Goal: Information Seeking & Learning: Find specific fact

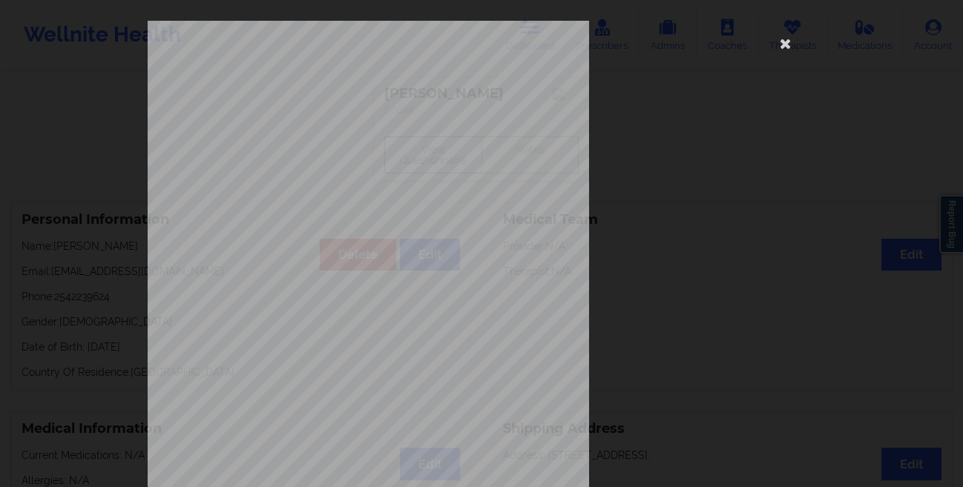
click at [659, 129] on div "commercial Insurance Member ID for patient 62748767300 Insurance company name d…" at bounding box center [482, 333] width 668 height 625
click at [777, 42] on icon at bounding box center [786, 43] width 24 height 24
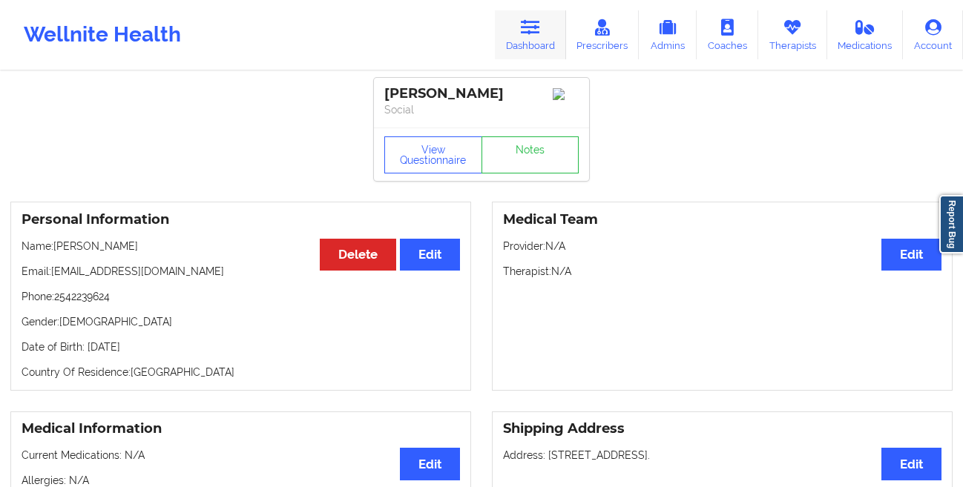
click at [524, 30] on icon at bounding box center [530, 27] width 19 height 16
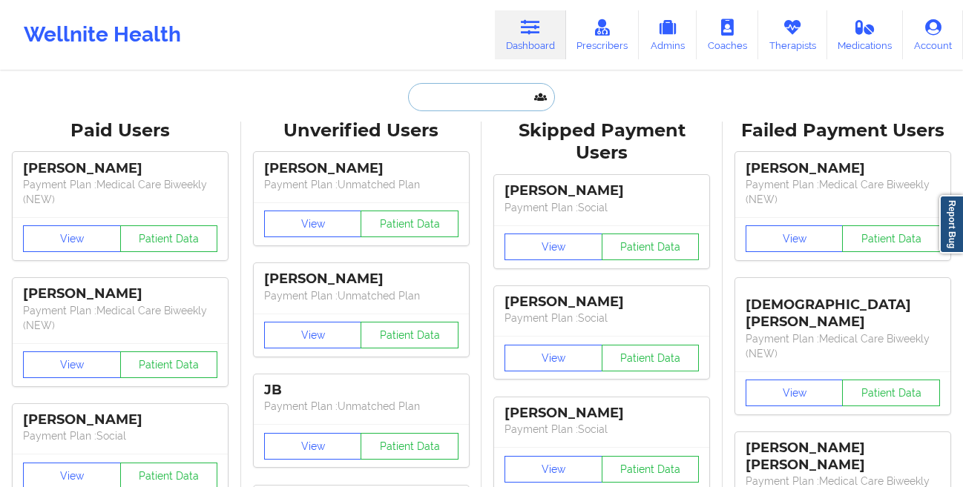
click at [438, 107] on input "text" at bounding box center [481, 97] width 147 height 28
paste input "[PERSON_NAME]"
type input "[PERSON_NAME]"
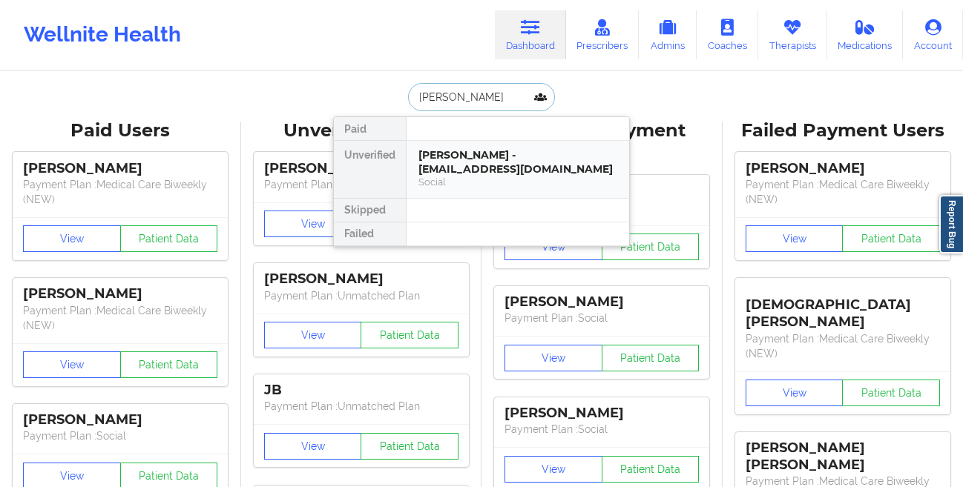
click at [441, 165] on div "[PERSON_NAME] - [EMAIL_ADDRESS][DOMAIN_NAME]" at bounding box center [517, 161] width 199 height 27
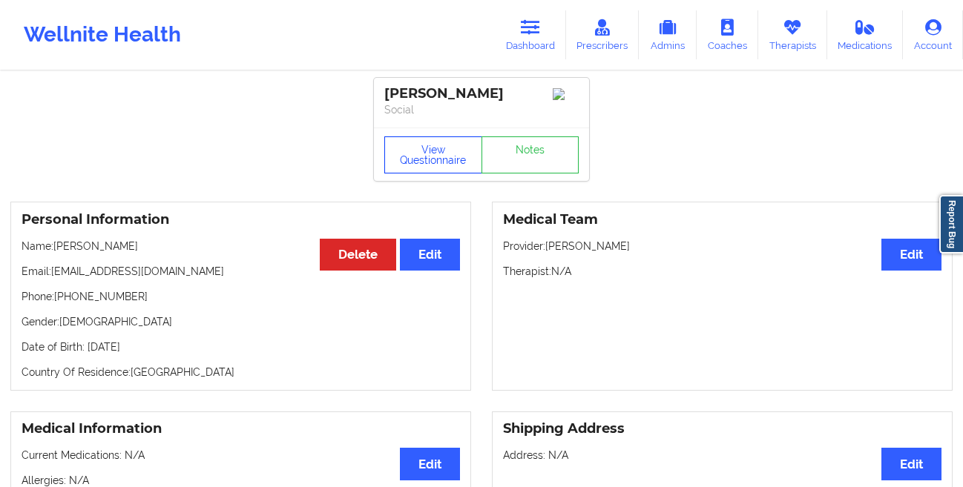
click at [416, 154] on button "View Questionnaire" at bounding box center [433, 154] width 98 height 37
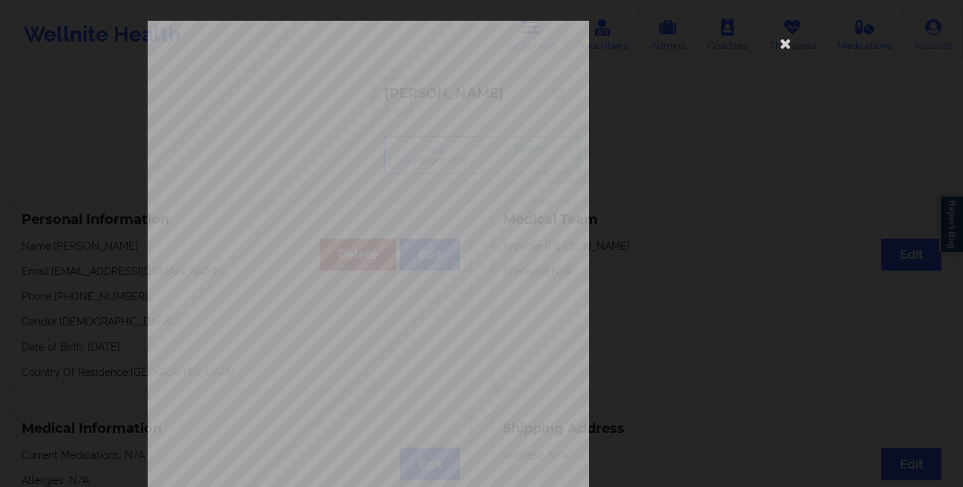
scroll to position [220, 0]
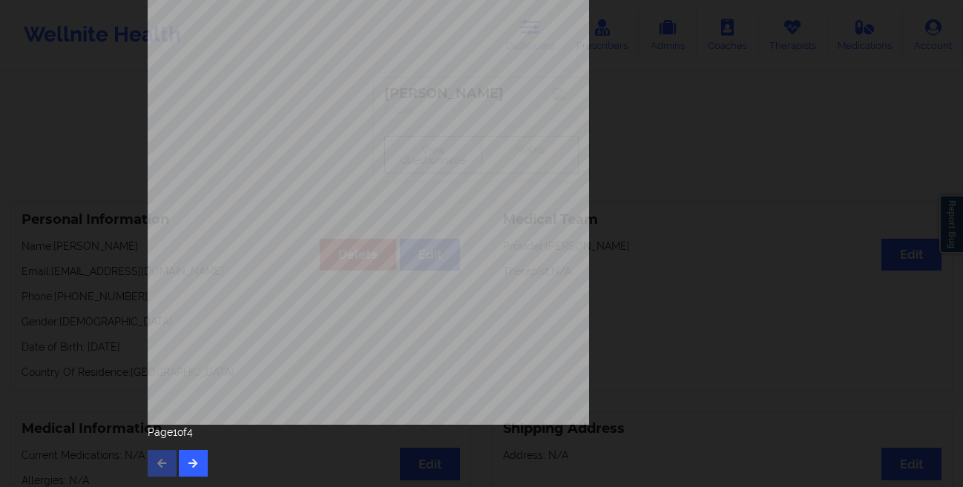
click at [184, 449] on div "Page 1 of 4" at bounding box center [482, 451] width 668 height 52
click at [188, 464] on icon "button" at bounding box center [193, 462] width 13 height 9
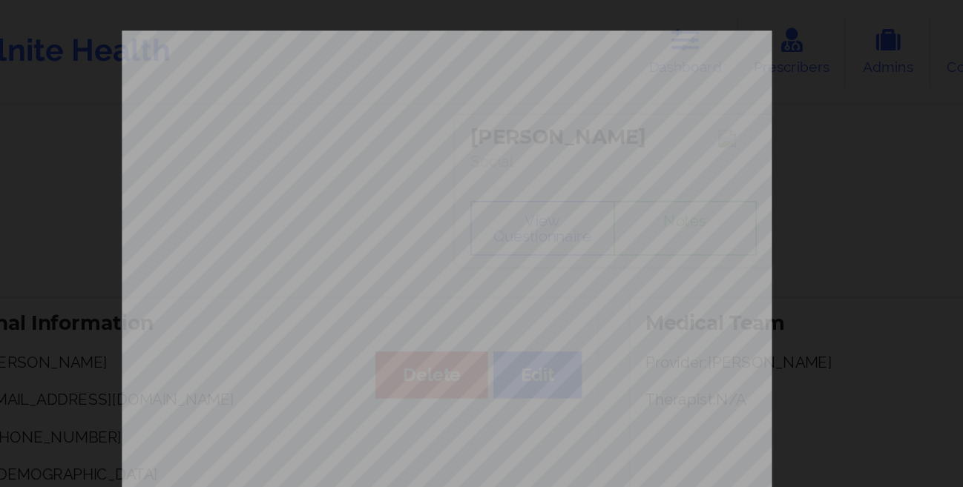
click at [629, 88] on div "commercial Insurance Member ID for patient URC919W08114 Insurance company name …" at bounding box center [482, 333] width 668 height 625
click at [612, 101] on div "commercial Insurance Member ID for patient URC919W08114 Insurance company name …" at bounding box center [482, 333] width 668 height 625
click at [640, 45] on div "commercial Insurance Member ID for patient URC919W08114 Insurance company name …" at bounding box center [482, 333] width 668 height 625
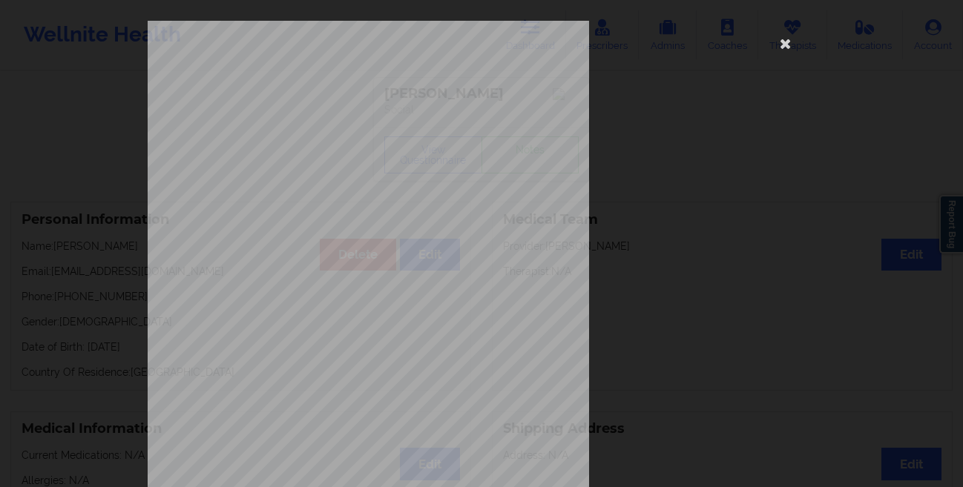
click at [697, 82] on div "commercial Insurance Member ID for patient URC919W08114 Insurance company name …" at bounding box center [482, 333] width 668 height 625
click at [777, 47] on icon at bounding box center [786, 43] width 24 height 24
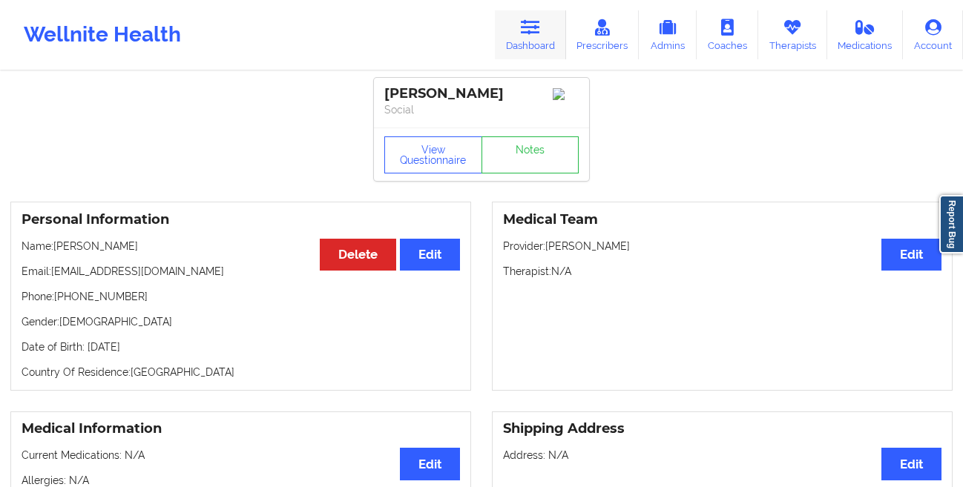
click at [529, 38] on link "Dashboard" at bounding box center [530, 34] width 71 height 49
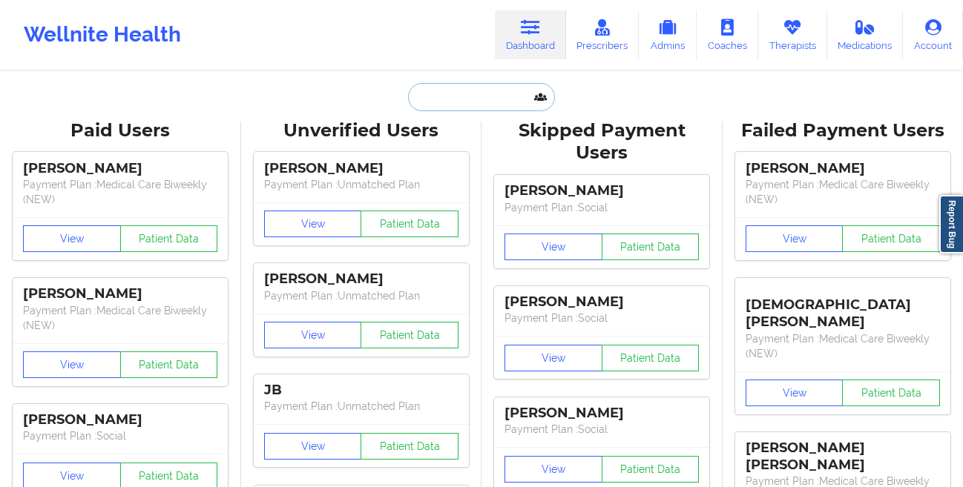
click at [454, 90] on input "text" at bounding box center [481, 97] width 147 height 28
paste input "[EMAIL_ADDRESS][DOMAIN_NAME]"
type input "[EMAIL_ADDRESS][DOMAIN_NAME]"
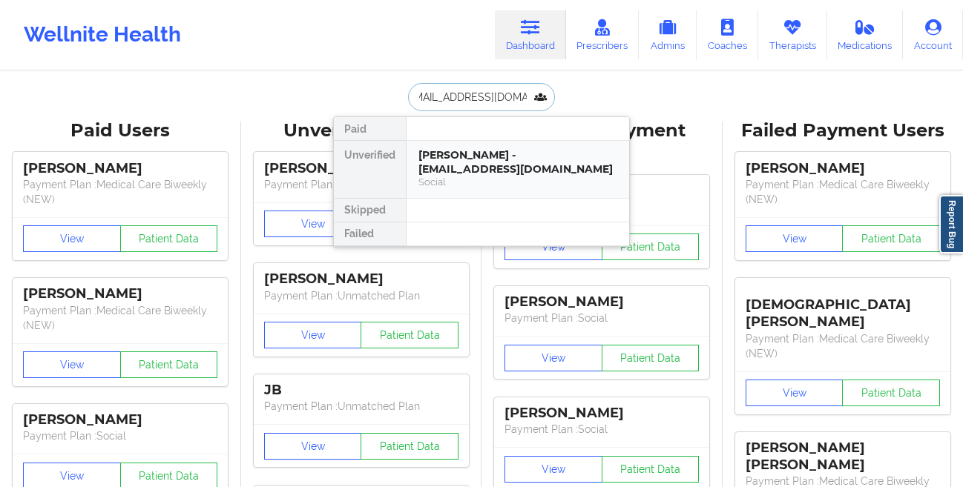
click at [428, 162] on div "[PERSON_NAME] - [EMAIL_ADDRESS][DOMAIN_NAME]" at bounding box center [517, 161] width 199 height 27
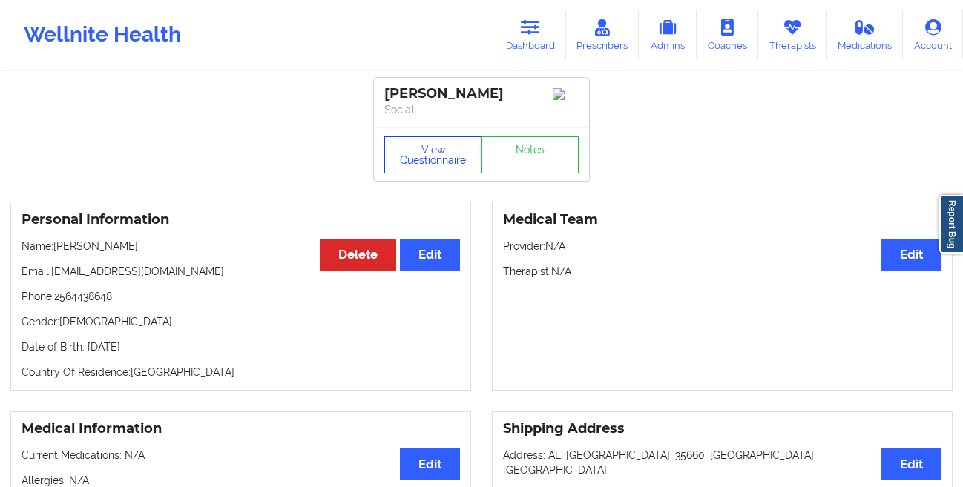
click at [420, 161] on button "View Questionnaire" at bounding box center [433, 154] width 98 height 37
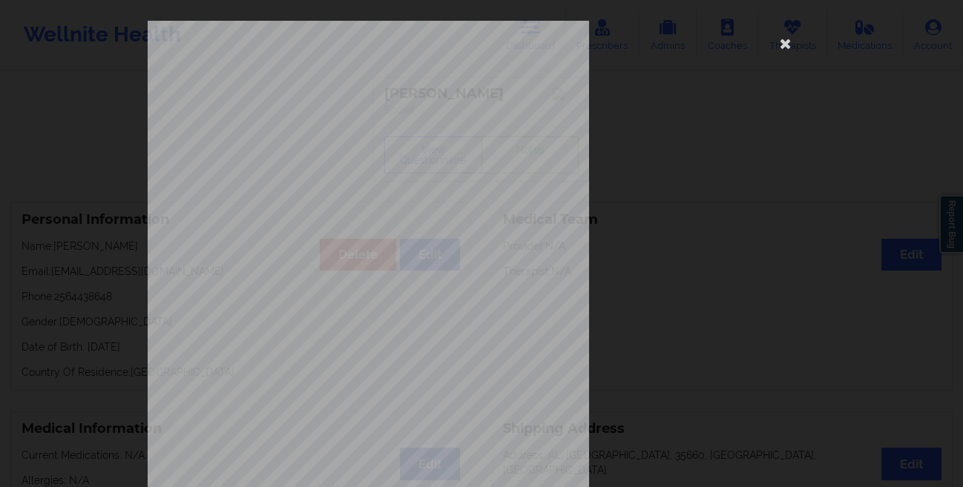
scroll to position [220, 0]
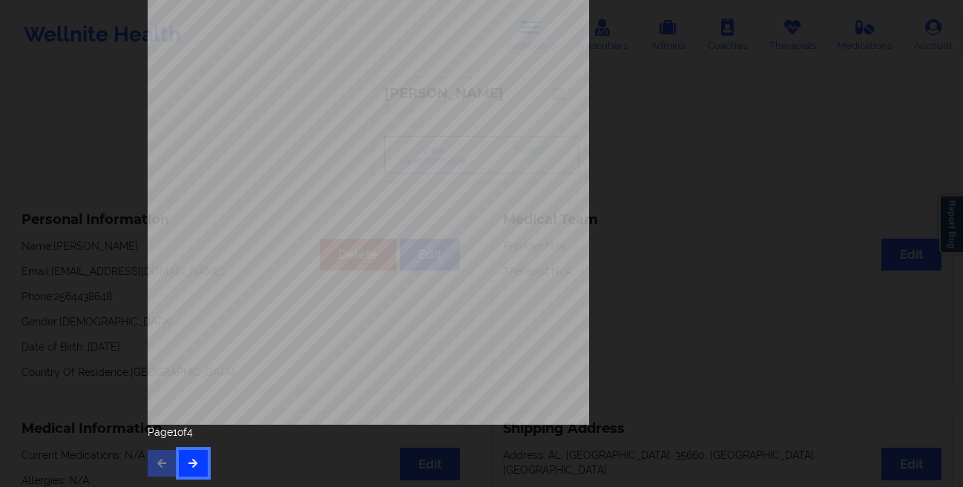
click at [187, 464] on icon "button" at bounding box center [193, 462] width 13 height 9
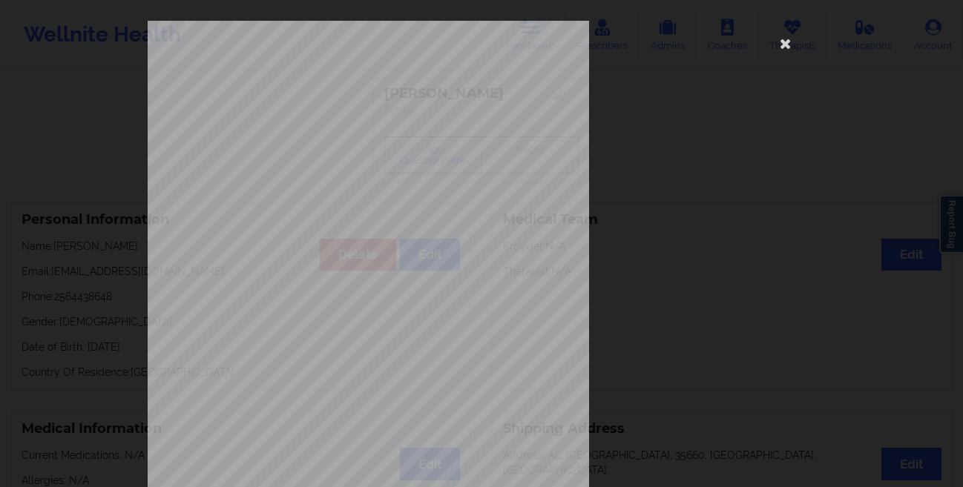
click at [776, 90] on div "Please feel free to provide us with any other additional details that have led …" at bounding box center [482, 333] width 668 height 625
click at [777, 50] on icon at bounding box center [786, 43] width 24 height 24
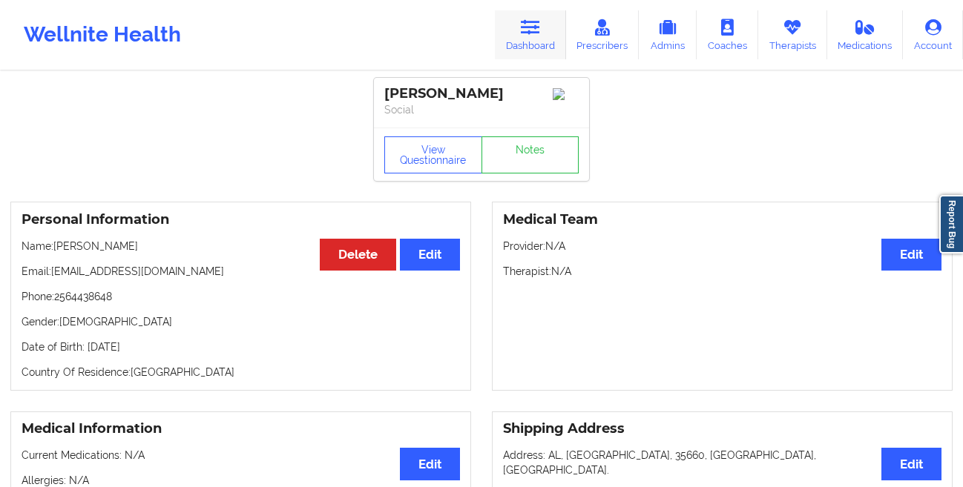
click at [543, 36] on link "Dashboard" at bounding box center [530, 34] width 71 height 49
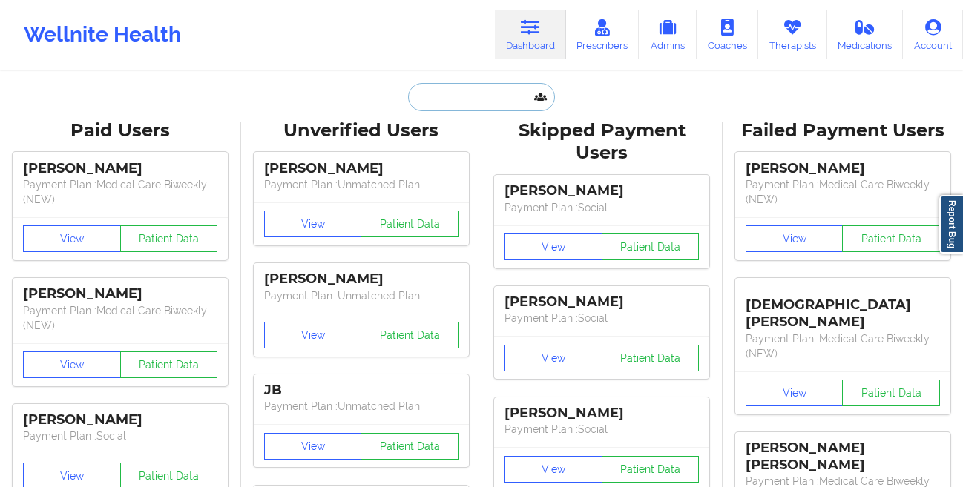
click at [420, 106] on input "text" at bounding box center [481, 97] width 147 height 28
paste input "[EMAIL_ADDRESS][DOMAIN_NAME]"
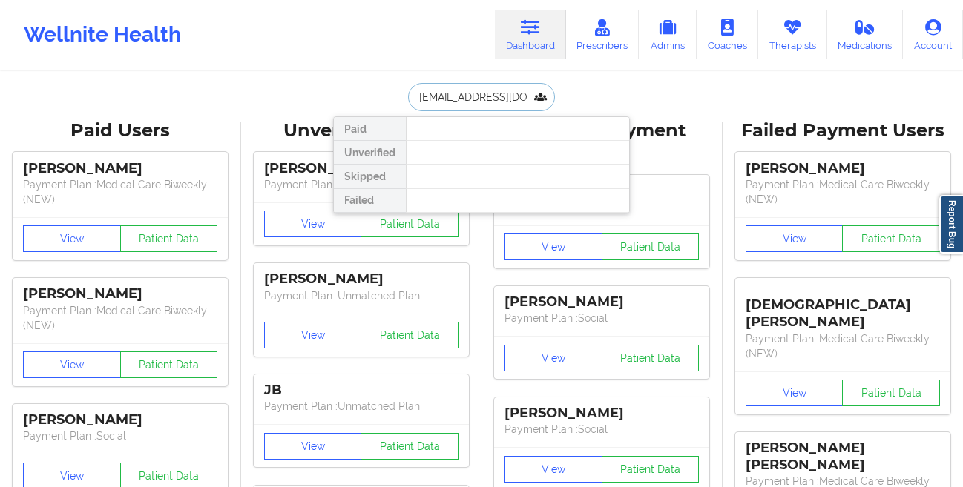
paste input "[PERSON_NAME]"
type input "[PERSON_NAME]"
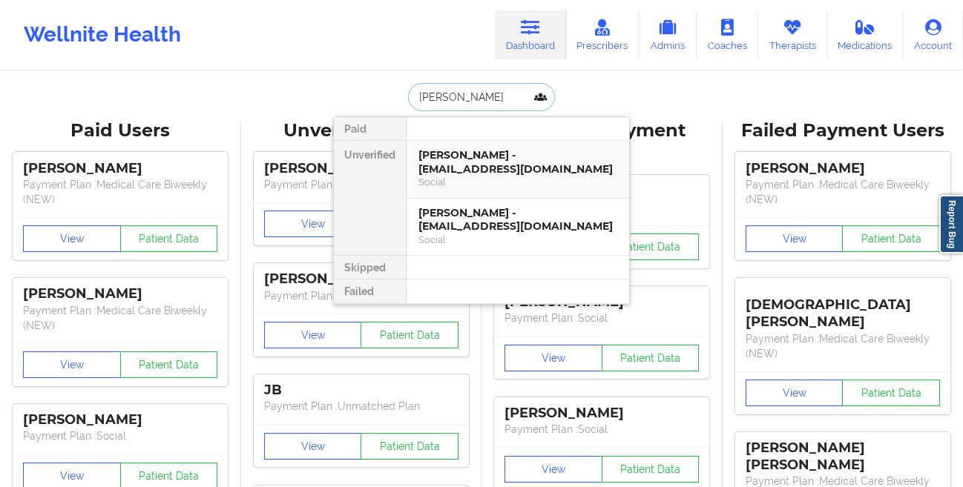
click at [432, 174] on div "[PERSON_NAME] - [EMAIL_ADDRESS][DOMAIN_NAME]" at bounding box center [517, 161] width 199 height 27
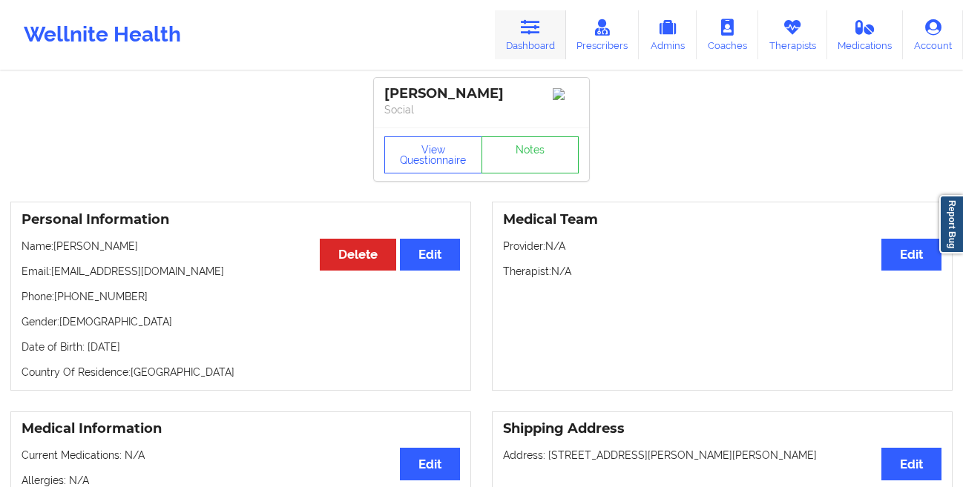
click at [522, 33] on link "Dashboard" at bounding box center [530, 34] width 71 height 49
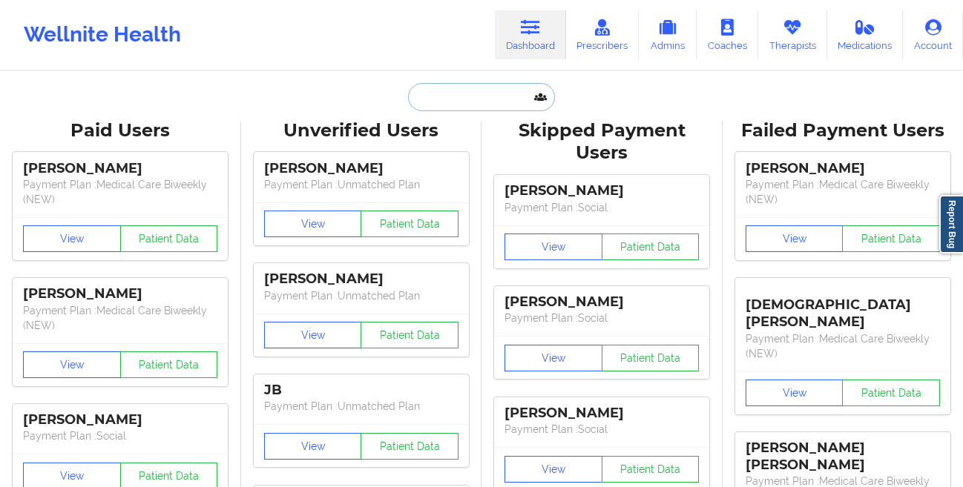
click at [458, 100] on input "text" at bounding box center [481, 97] width 147 height 28
paste input "[PERSON_NAME]"
type input "[PERSON_NAME]"
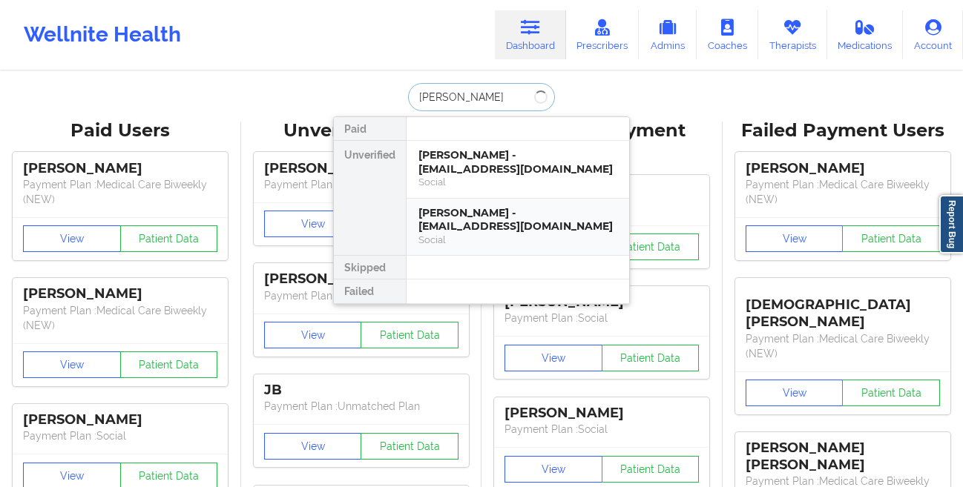
click at [448, 204] on div "[PERSON_NAME] - [EMAIL_ADDRESS][DOMAIN_NAME] Social" at bounding box center [518, 227] width 223 height 57
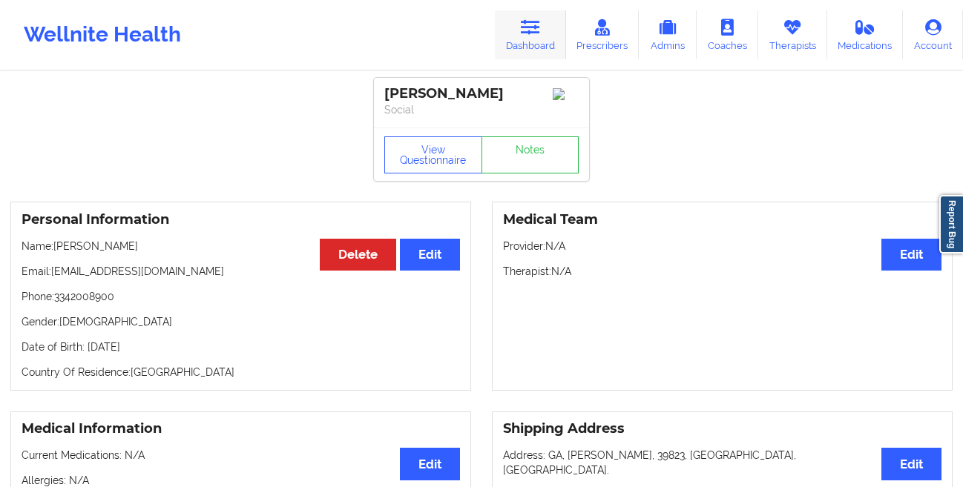
click at [535, 22] on icon at bounding box center [530, 27] width 19 height 16
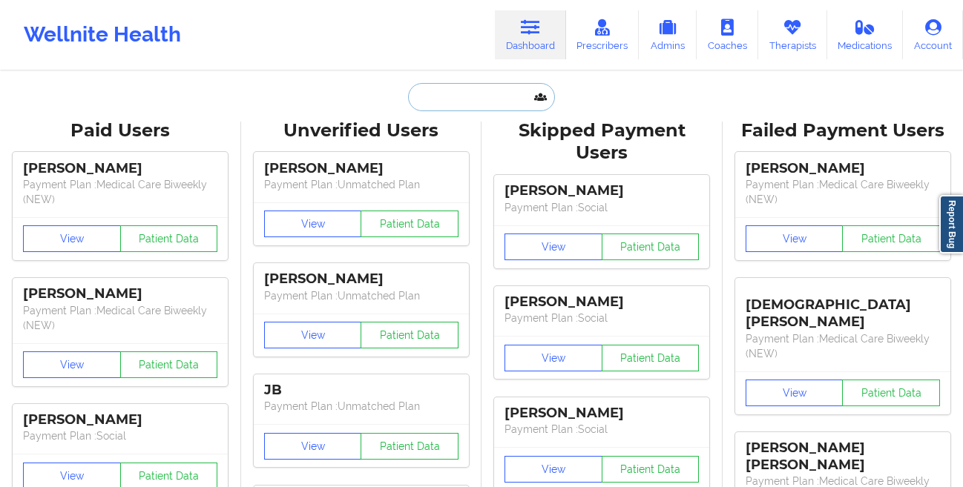
click at [446, 100] on input "text" at bounding box center [481, 97] width 147 height 28
paste input "[PERSON_NAME]"
type input "[PERSON_NAME]"
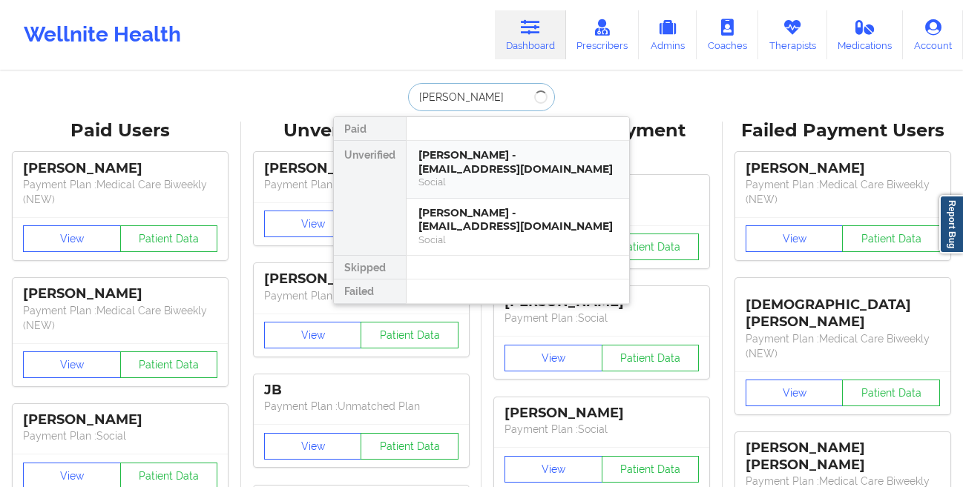
click at [447, 147] on div "[PERSON_NAME] - [EMAIL_ADDRESS][DOMAIN_NAME] Social" at bounding box center [518, 170] width 223 height 58
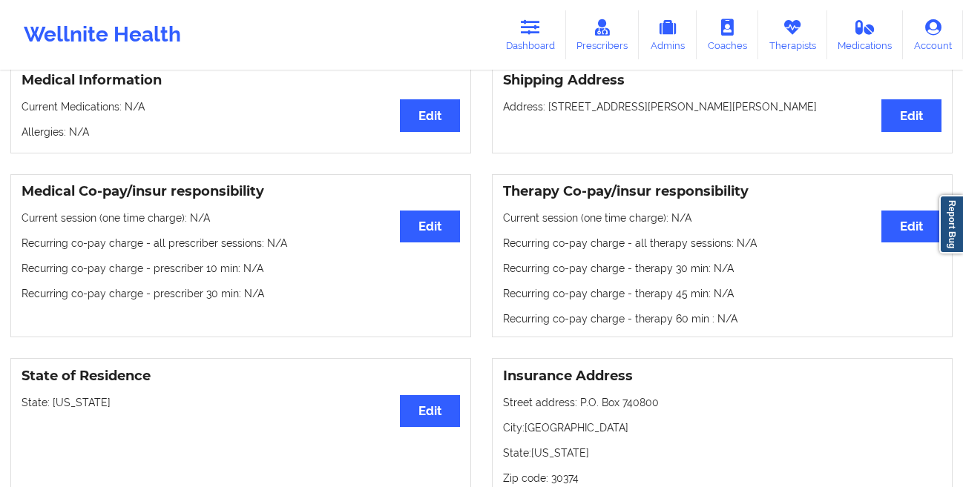
scroll to position [30, 0]
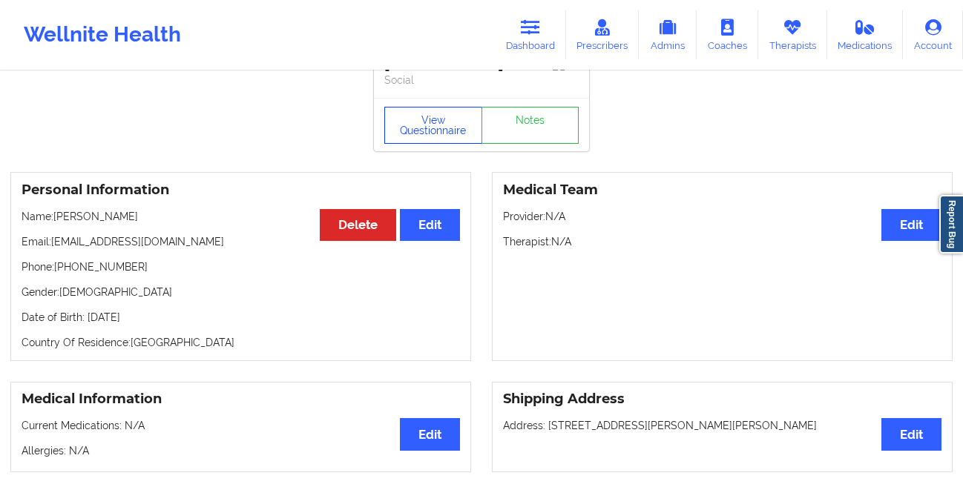
click at [415, 122] on button "View Questionnaire" at bounding box center [433, 125] width 98 height 37
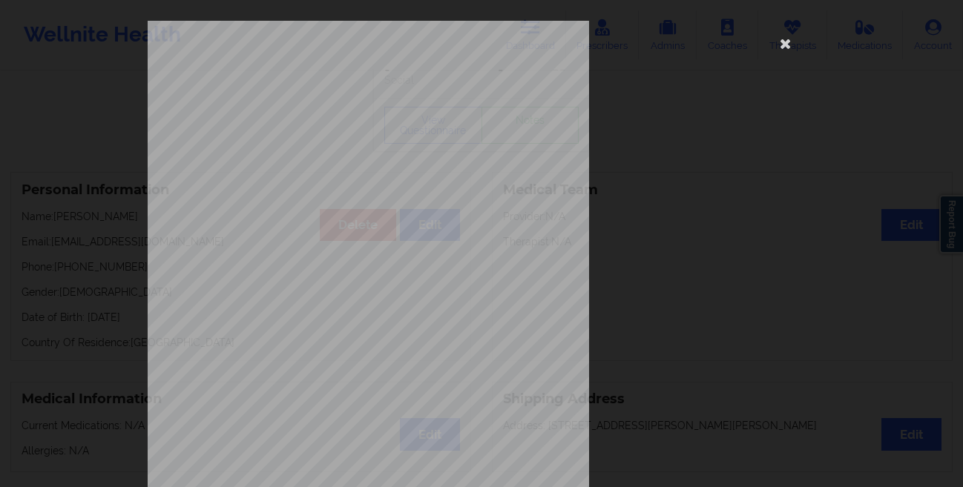
scroll to position [220, 0]
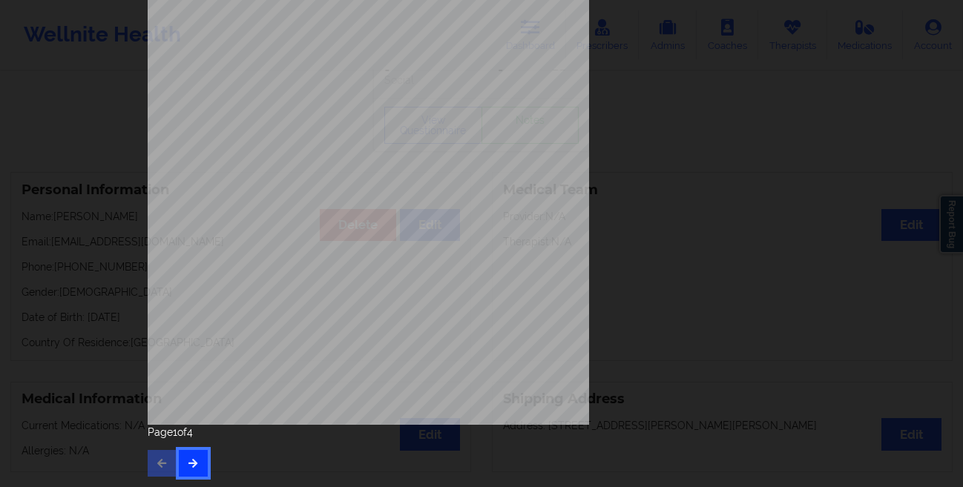
click at [185, 455] on button "button" at bounding box center [193, 463] width 29 height 27
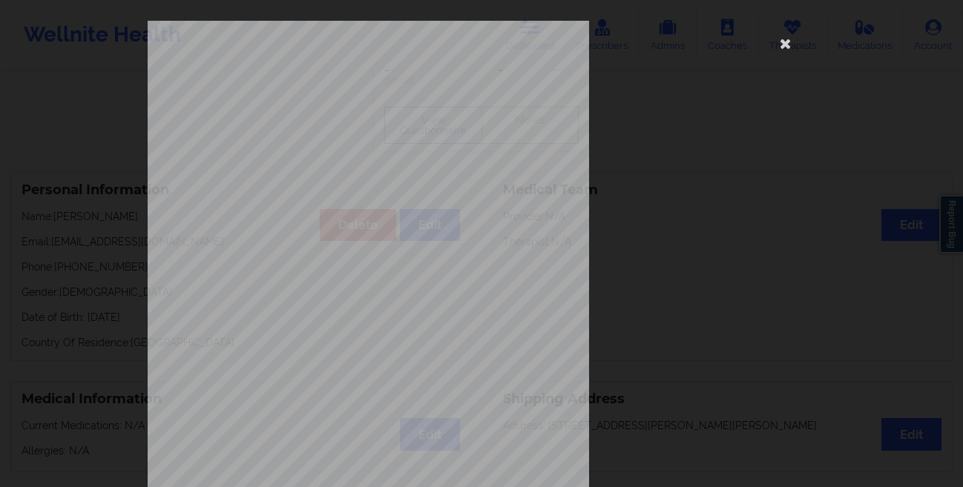
click at [62, 196] on div "commercial Insurance Member ID for patient 990134342 Insurance company name det…" at bounding box center [481, 243] width 963 height 487
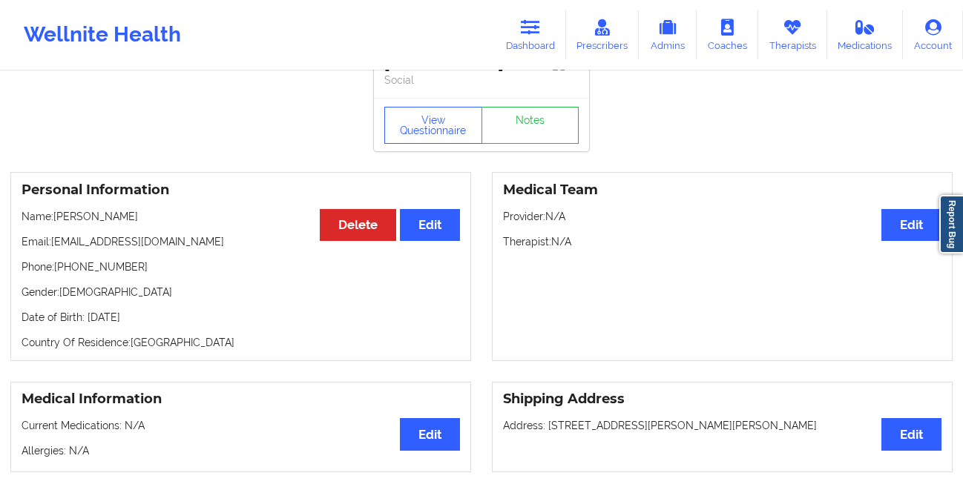
drag, startPoint x: 203, startPoint y: 323, endPoint x: 85, endPoint y: 326, distance: 118.0
click at [85, 325] on p "Date of Birth: [DEMOGRAPHIC_DATA]" at bounding box center [241, 317] width 438 height 15
copy p "[DATE]"
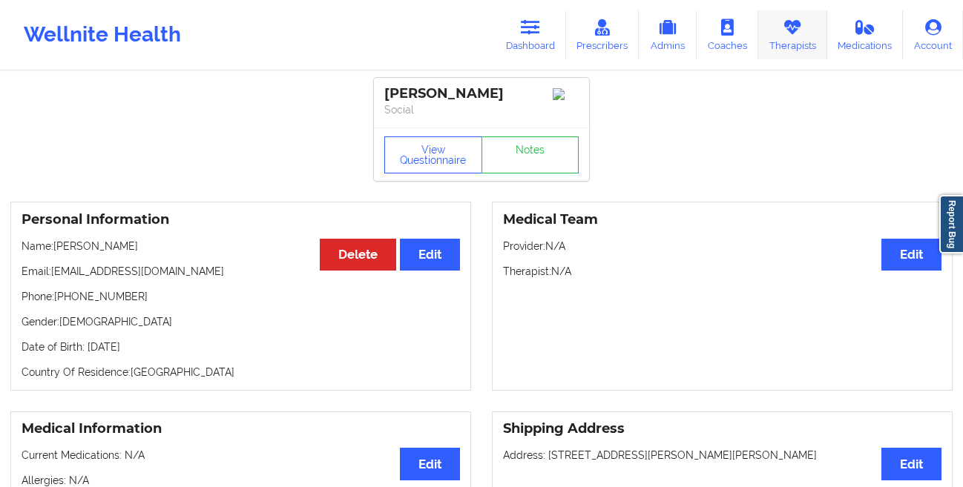
click at [774, 40] on link "Therapists" at bounding box center [792, 34] width 69 height 49
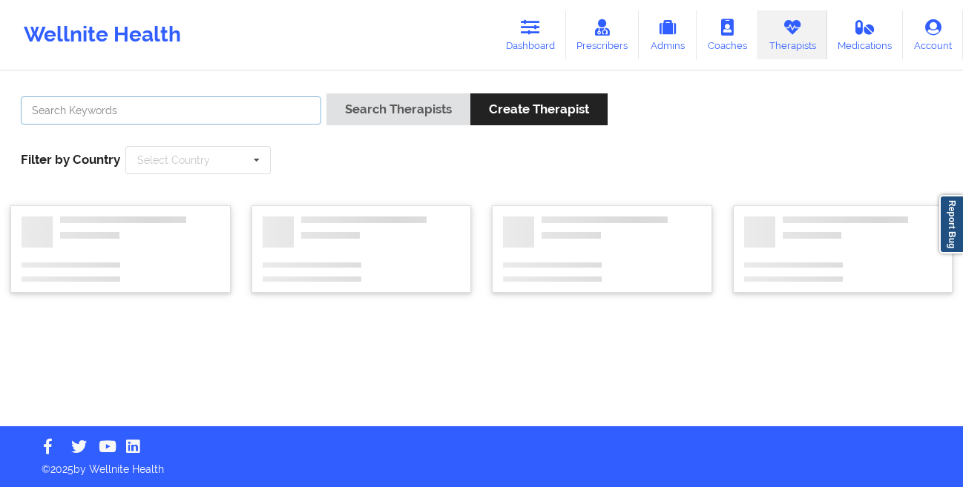
click at [211, 111] on input "text" at bounding box center [171, 110] width 300 height 28
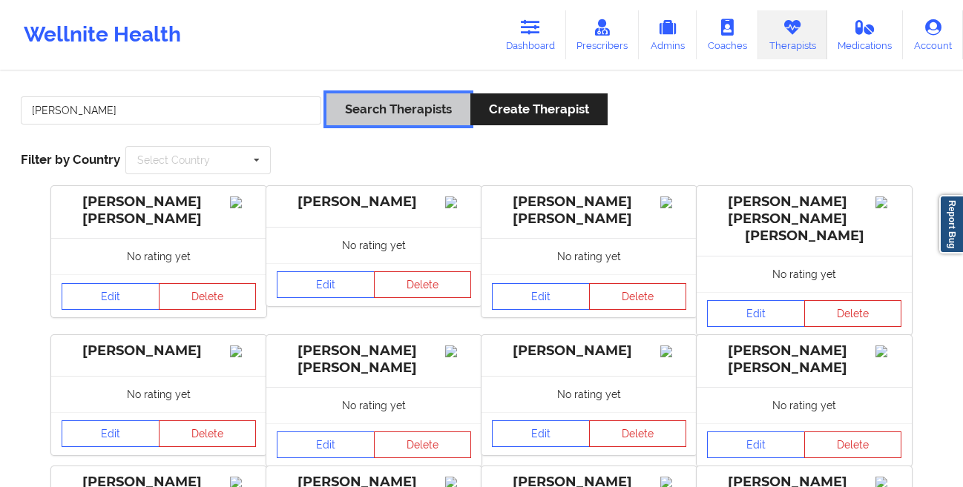
click at [348, 117] on button "Search Therapists" at bounding box center [398, 109] width 144 height 32
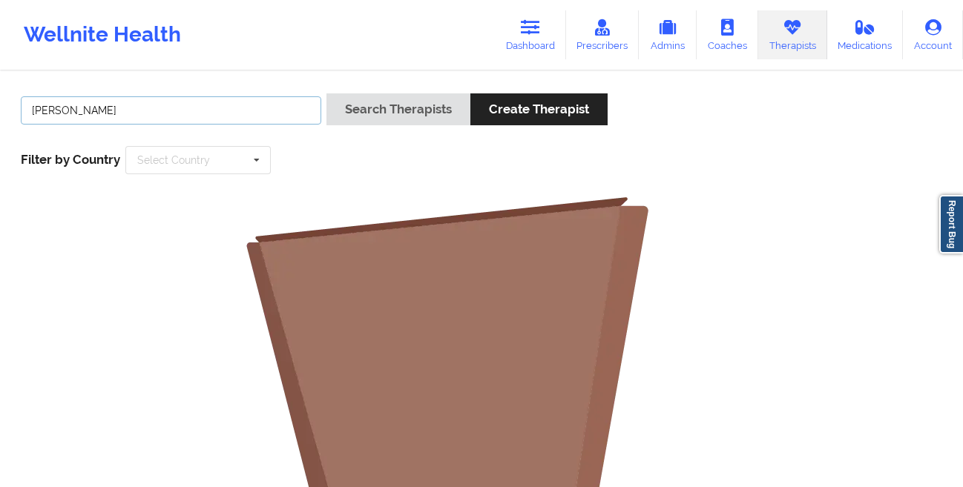
click at [107, 112] on input "[PERSON_NAME]" at bounding box center [171, 110] width 300 height 28
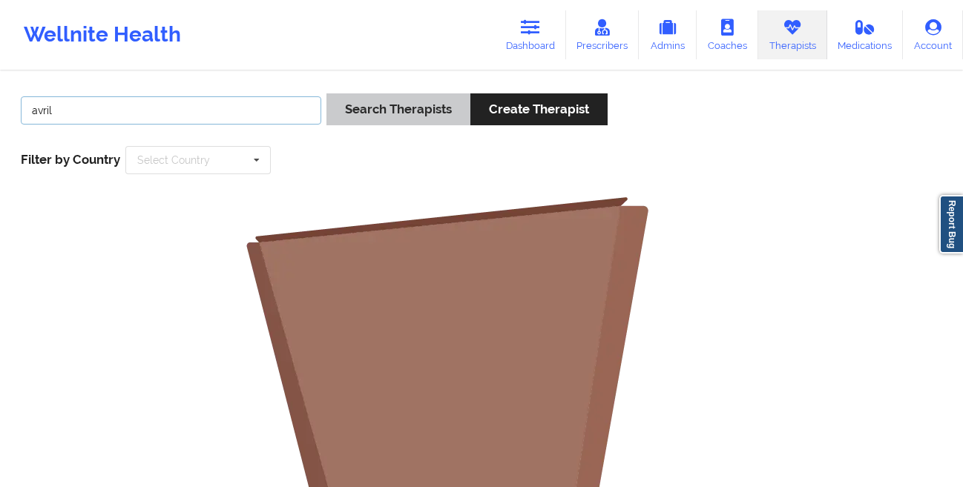
type input "avril"
click at [368, 105] on button "Search Therapists" at bounding box center [398, 109] width 144 height 32
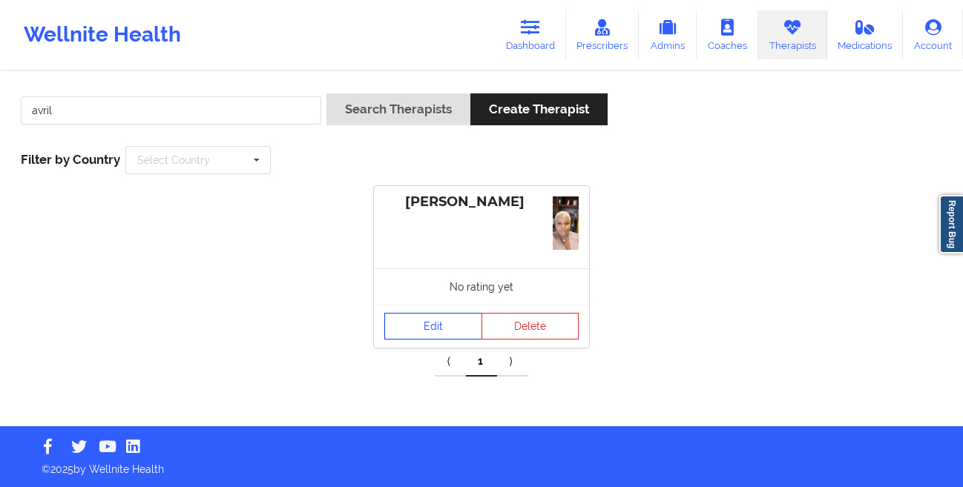
click at [417, 323] on link "Edit" at bounding box center [433, 326] width 98 height 27
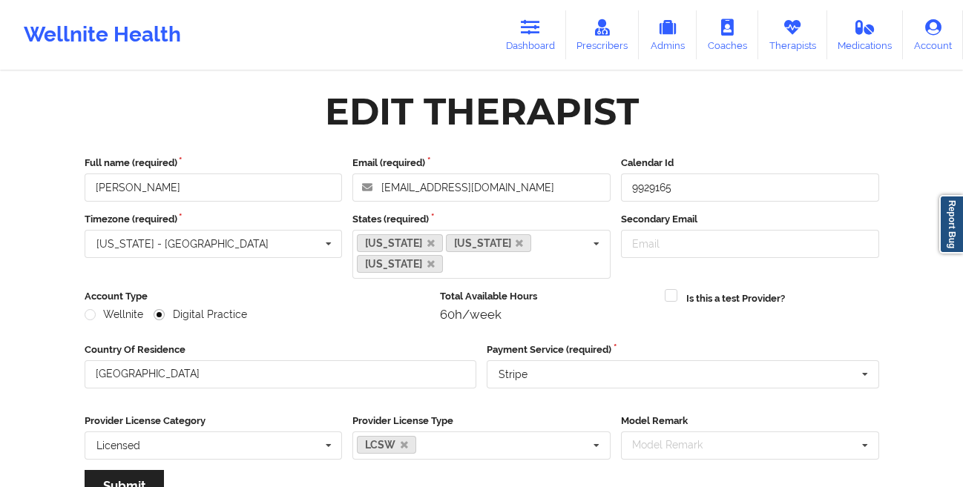
scroll to position [177, 0]
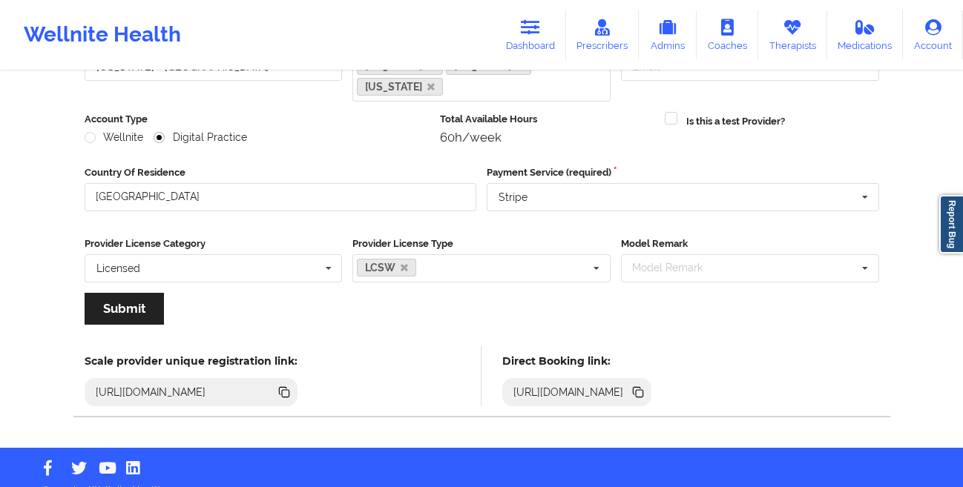
click at [643, 390] on icon at bounding box center [639, 393] width 7 height 7
click at [513, 52] on link "Dashboard" at bounding box center [530, 34] width 71 height 49
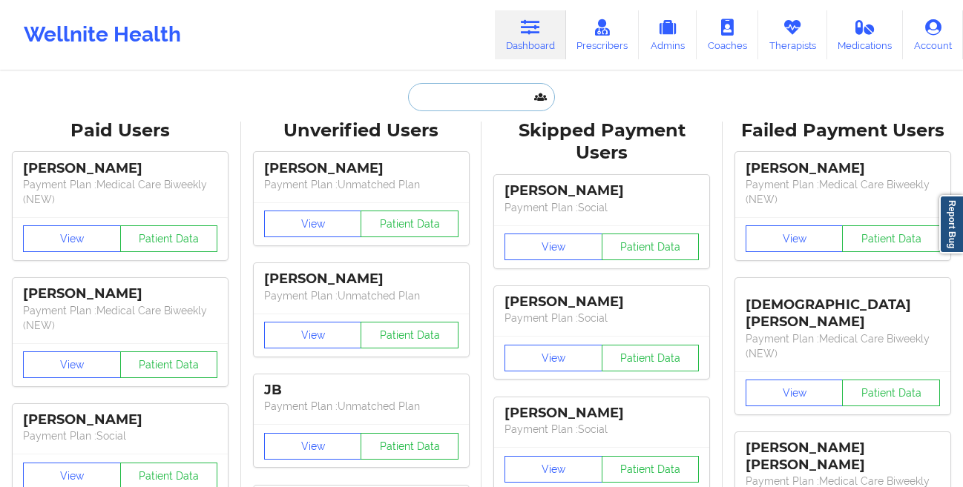
click at [428, 92] on input "text" at bounding box center [481, 97] width 147 height 28
paste input "[PERSON_NAME]"
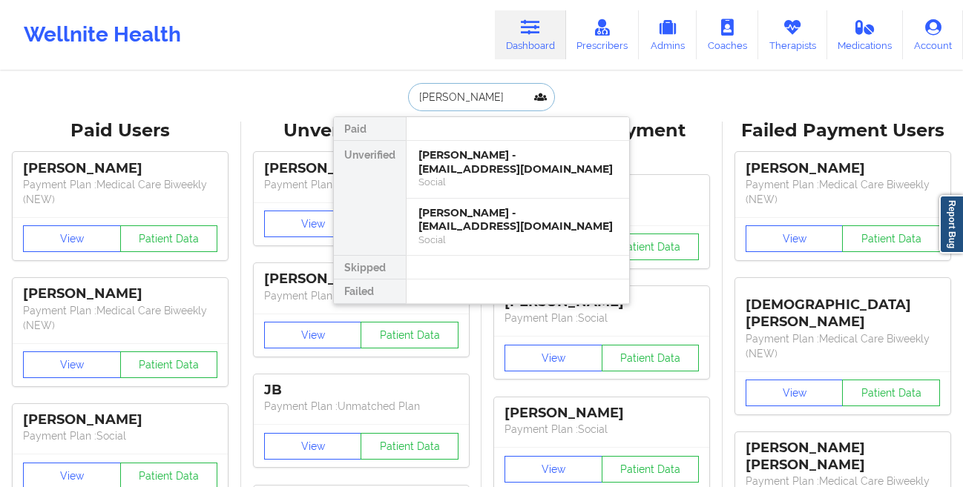
type input "[PERSON_NAME]"
click at [484, 166] on div "[PERSON_NAME] - [PERSON_NAME][EMAIL_ADDRESS][DOMAIN_NAME]" at bounding box center [517, 161] width 199 height 27
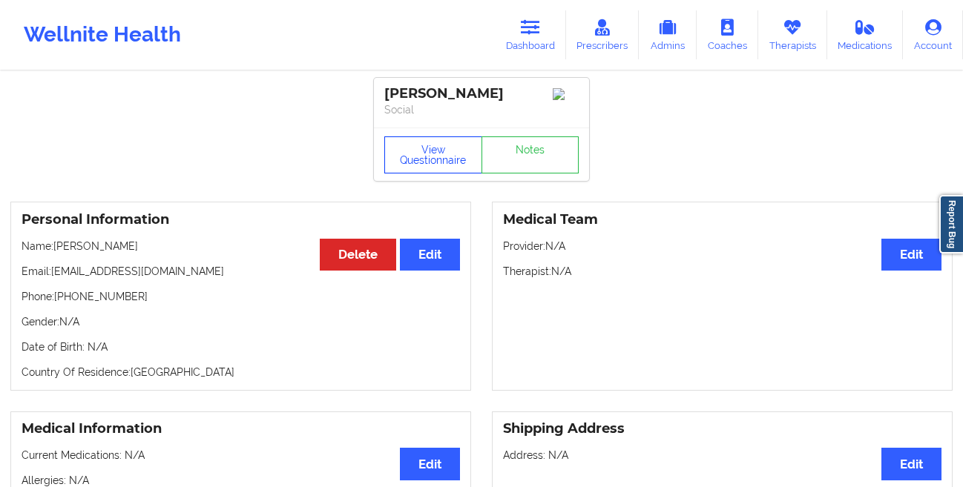
click at [442, 165] on button "View Questionnaire" at bounding box center [433, 154] width 98 height 37
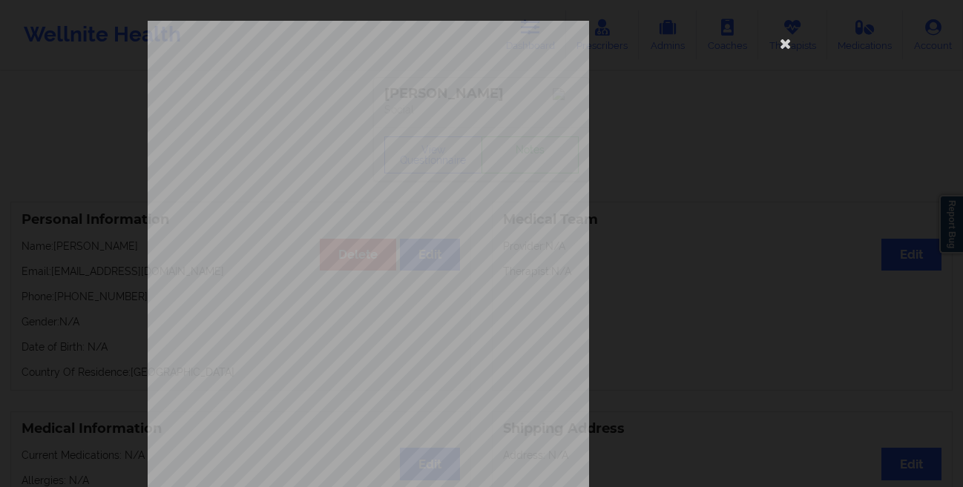
scroll to position [220, 0]
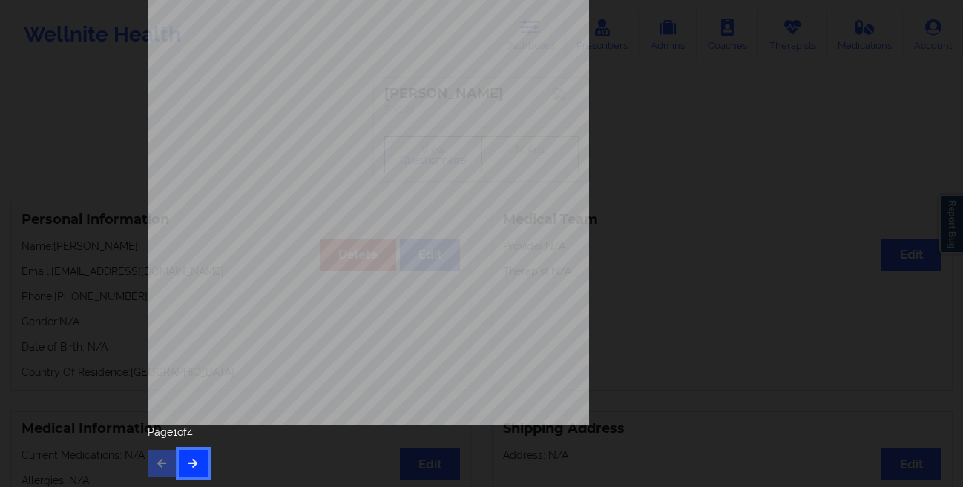
click at [192, 453] on button "button" at bounding box center [193, 463] width 29 height 27
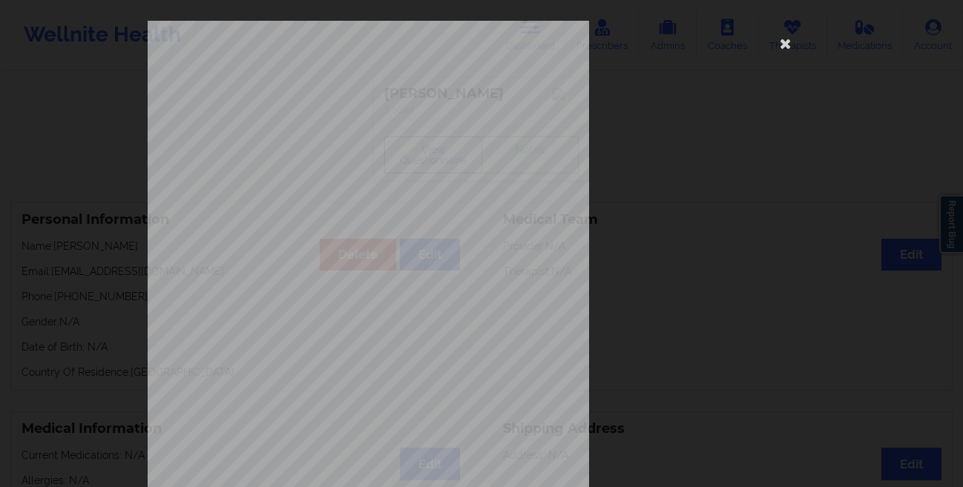
click at [89, 288] on div "This patient has not provided the type of insurance Insurance Member ID for pat…" at bounding box center [481, 243] width 963 height 487
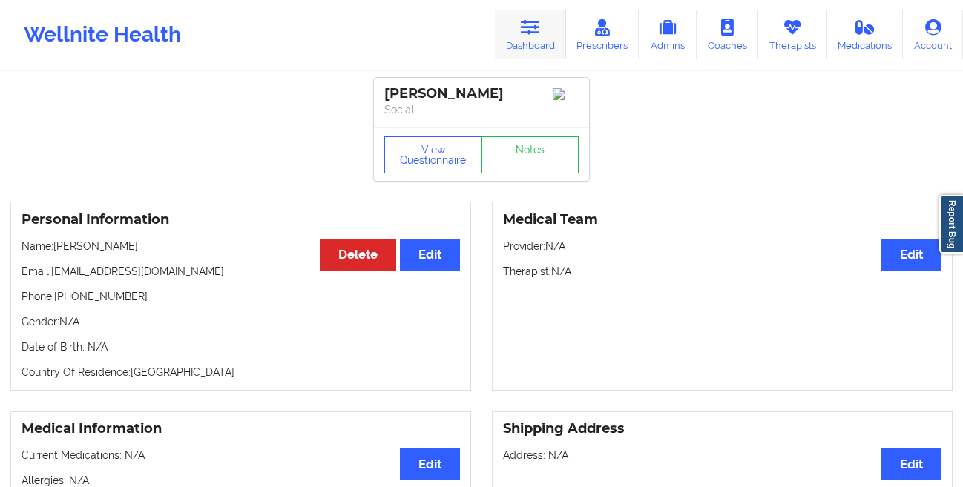
click at [540, 22] on icon at bounding box center [530, 27] width 19 height 16
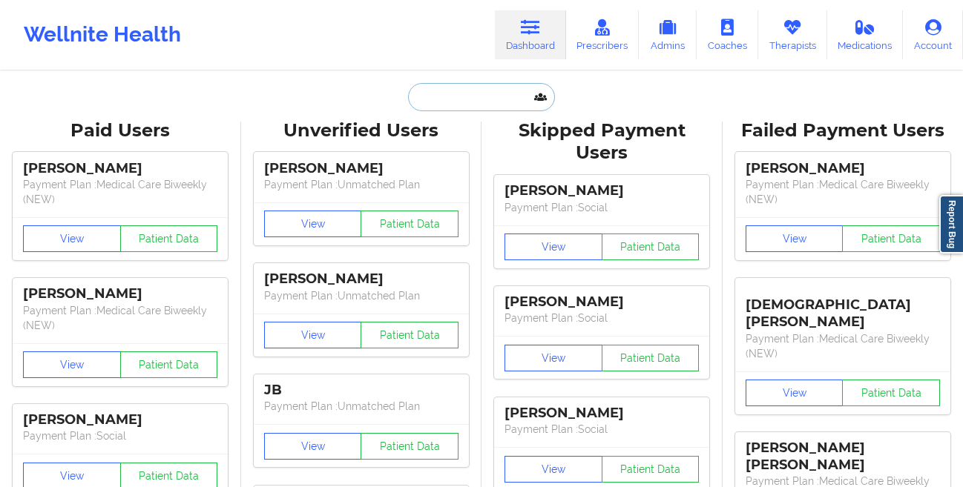
click at [464, 93] on input "text" at bounding box center [481, 97] width 147 height 28
paste input "[PERSON_NAME]"
type input "[PERSON_NAME]"
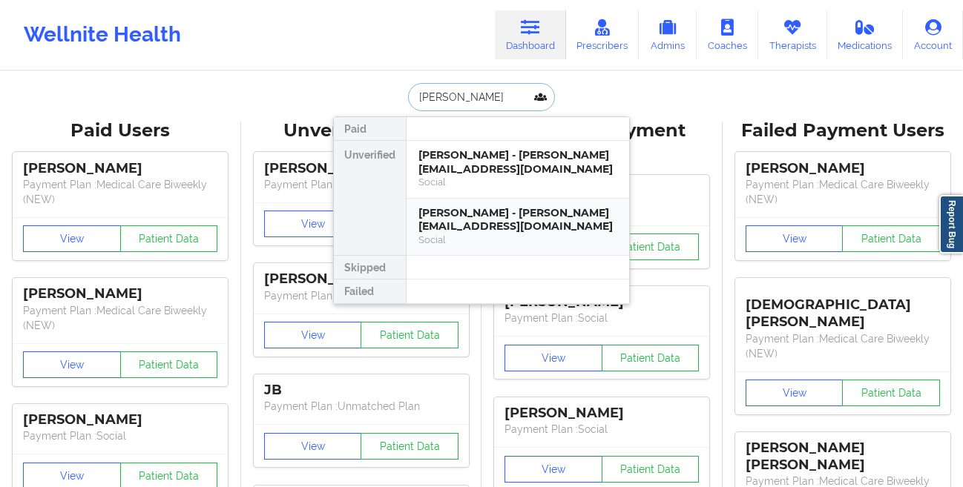
click at [442, 226] on div "[PERSON_NAME] - [PERSON_NAME][EMAIL_ADDRESS][DOMAIN_NAME]" at bounding box center [517, 219] width 199 height 27
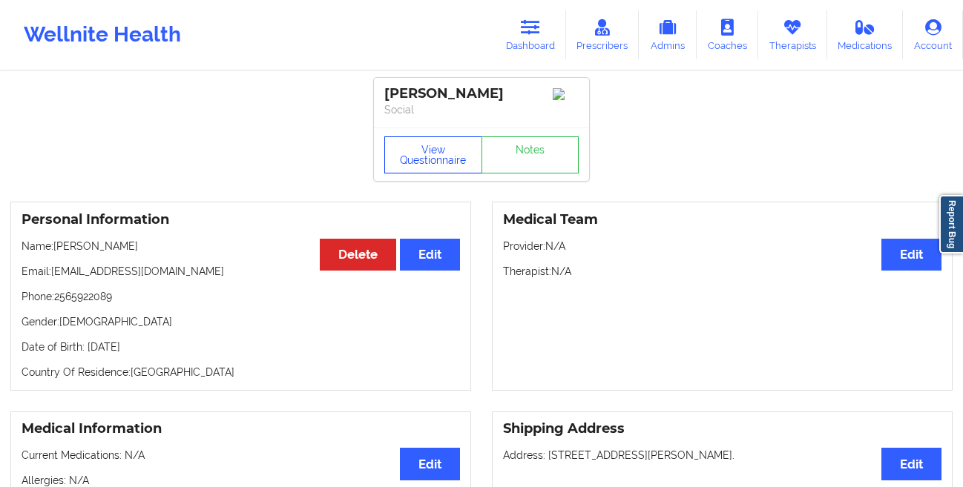
click at [424, 158] on button "View Questionnaire" at bounding box center [433, 154] width 98 height 37
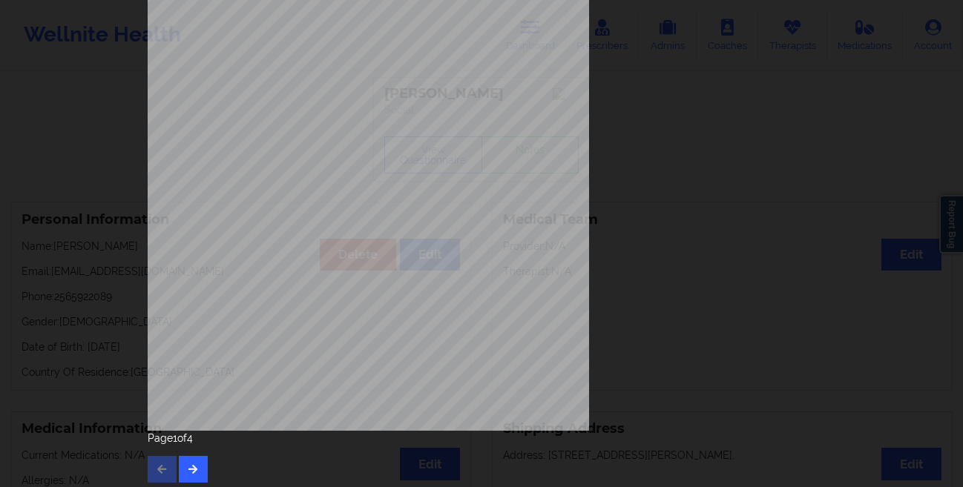
scroll to position [220, 0]
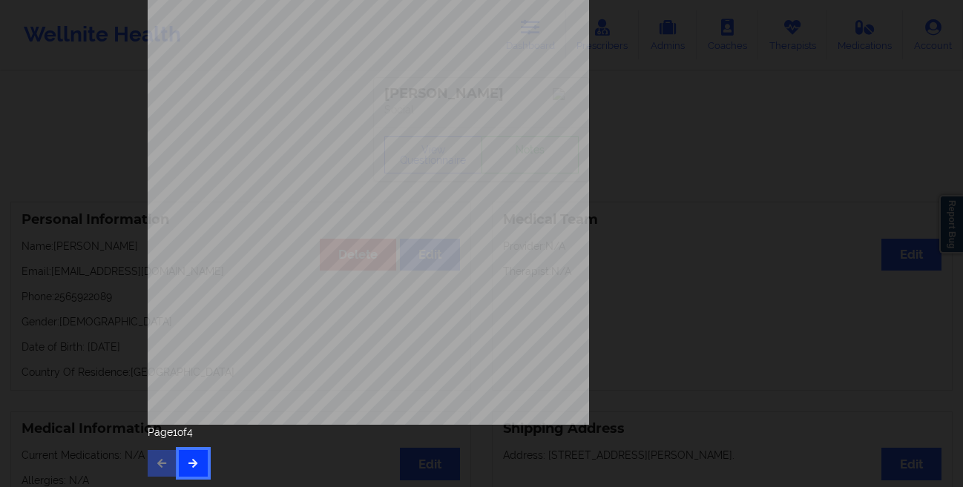
click at [182, 459] on button "button" at bounding box center [193, 463] width 29 height 27
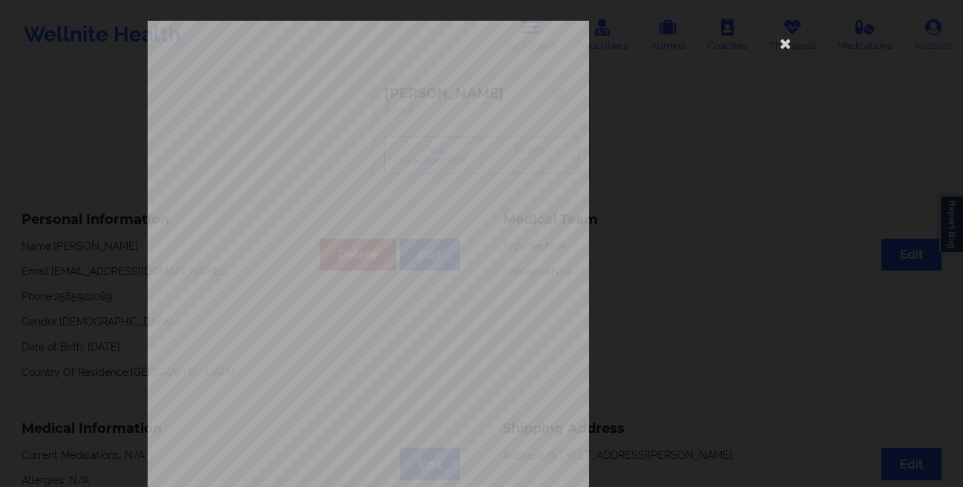
click at [113, 105] on div "This patient has not provided the type of insurance Insurance Member ID for pat…" at bounding box center [481, 243] width 963 height 487
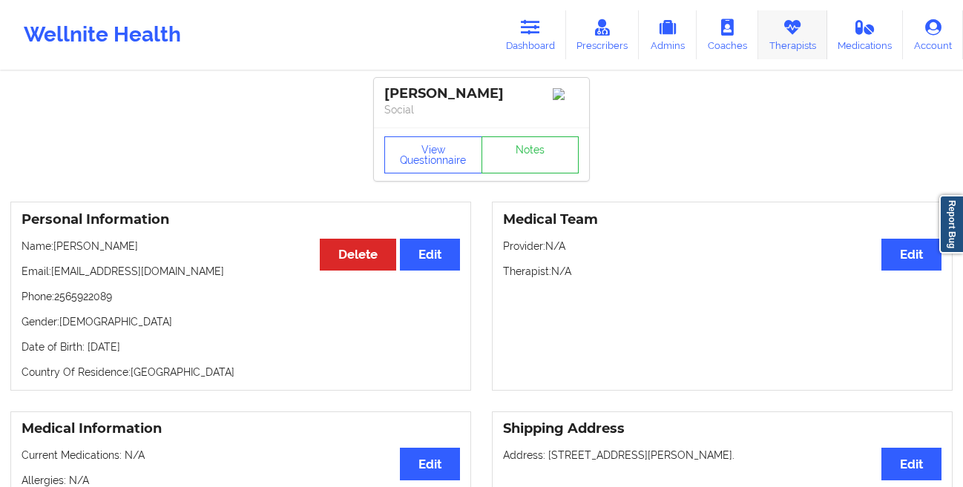
click at [792, 31] on icon at bounding box center [792, 27] width 19 height 16
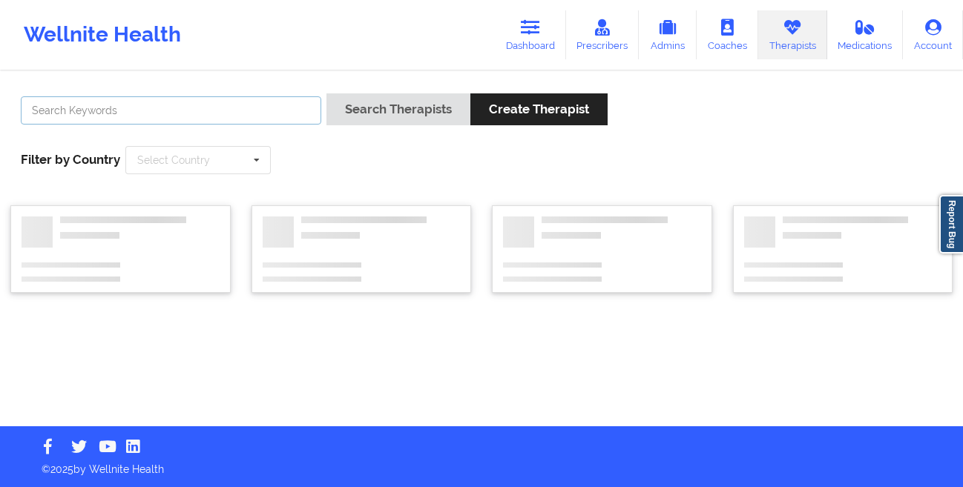
click at [292, 108] on input "text" at bounding box center [171, 110] width 300 height 28
paste input "[PERSON_NAME]"
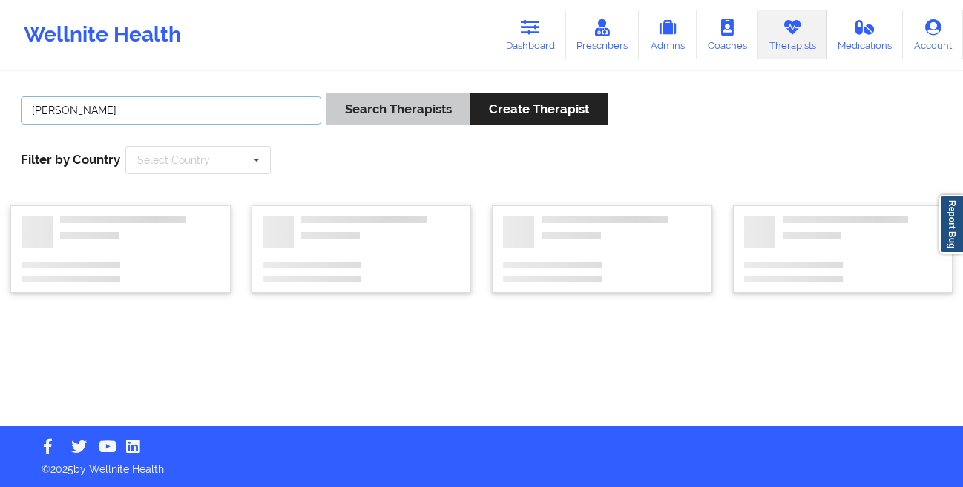
type input "[PERSON_NAME]"
click at [367, 113] on button "Search Therapists" at bounding box center [398, 109] width 144 height 32
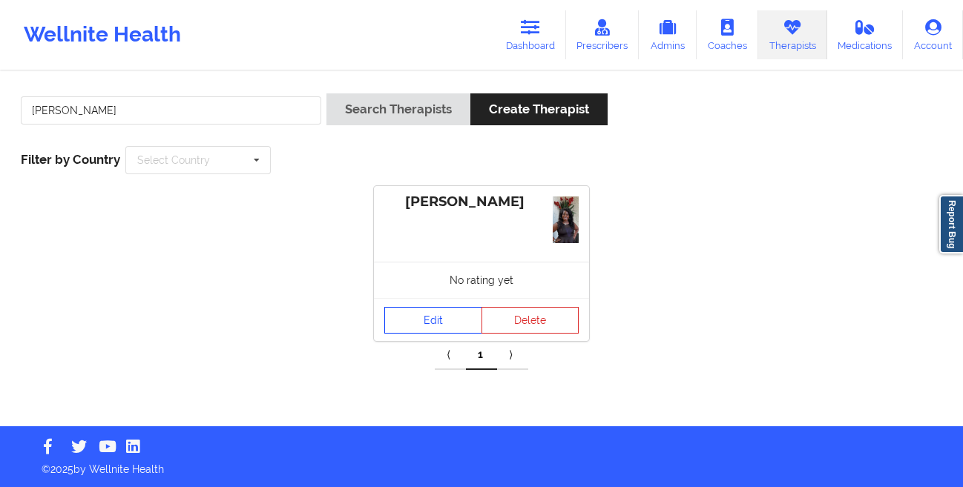
click at [430, 327] on link "Edit" at bounding box center [433, 320] width 98 height 27
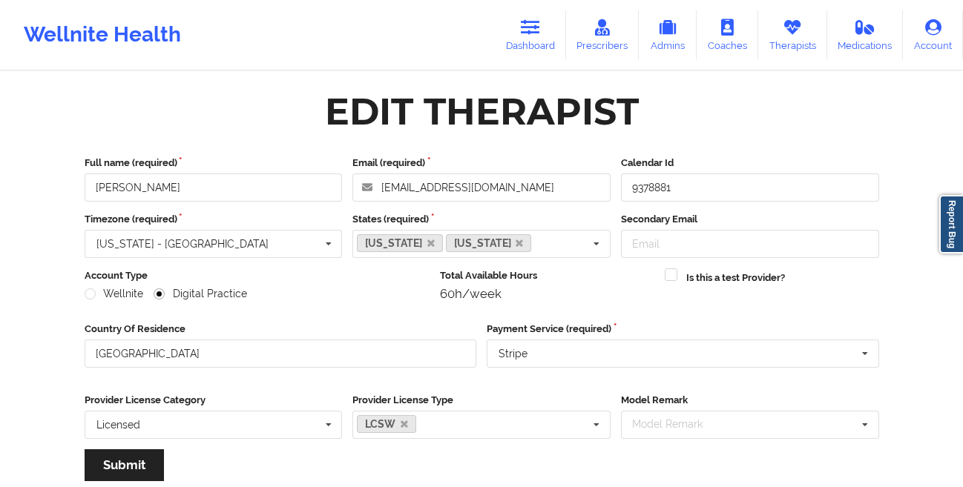
scroll to position [177, 0]
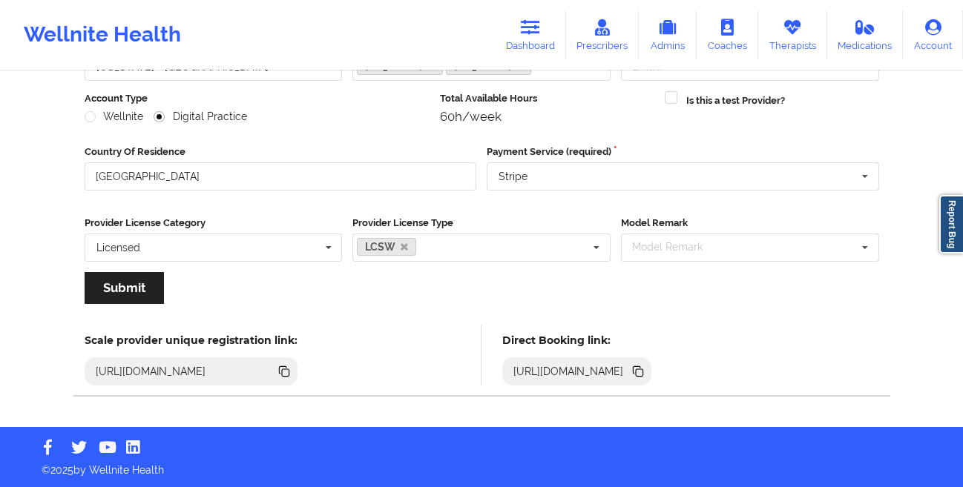
click at [643, 370] on icon at bounding box center [639, 372] width 7 height 7
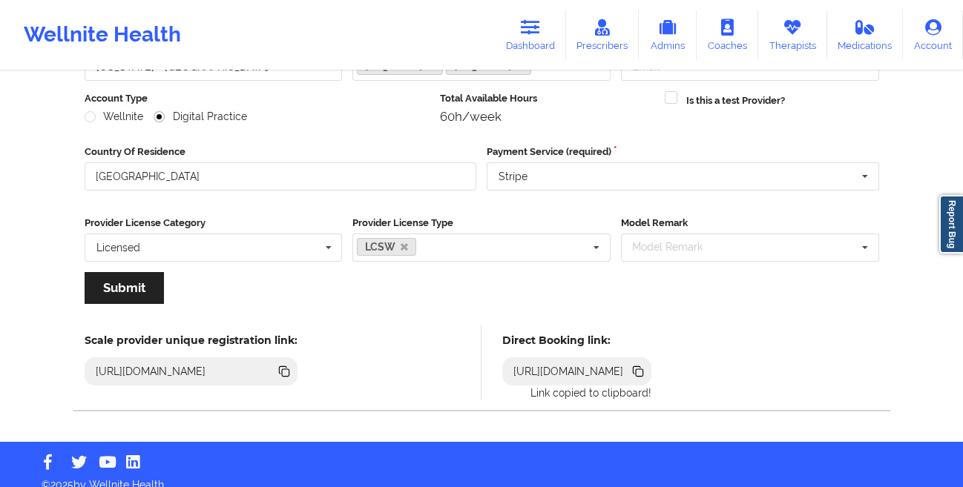
scroll to position [0, 0]
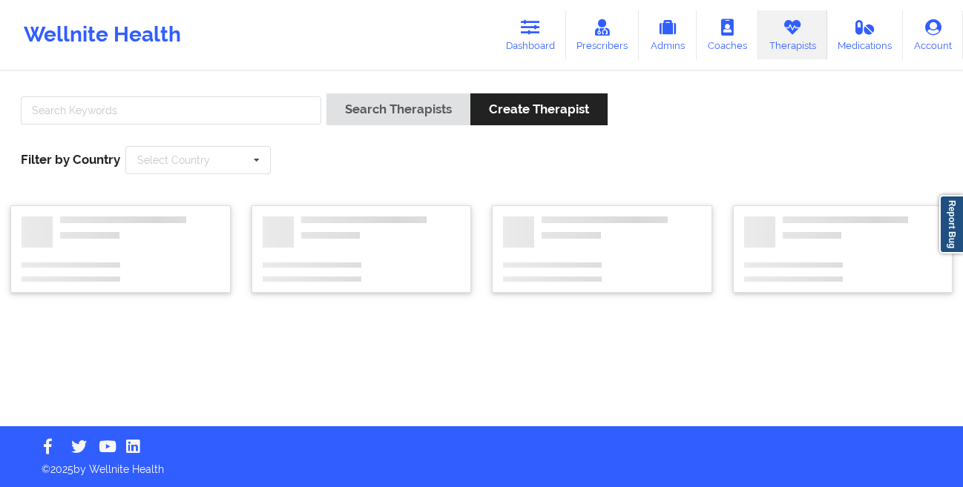
click at [234, 91] on div "Search Therapists Create Therapist Filter by Country Select Country [GEOGRAPHIC…" at bounding box center [481, 134] width 942 height 102
click at [234, 98] on input "text" at bounding box center [171, 110] width 300 height 28
paste input "[PERSON_NAME]"
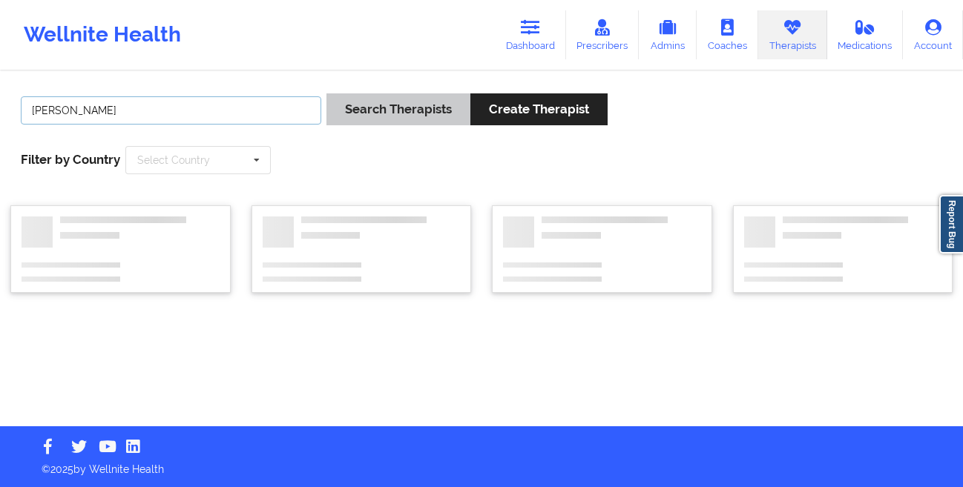
type input "[PERSON_NAME]"
click at [427, 105] on button "Search Therapists" at bounding box center [398, 109] width 144 height 32
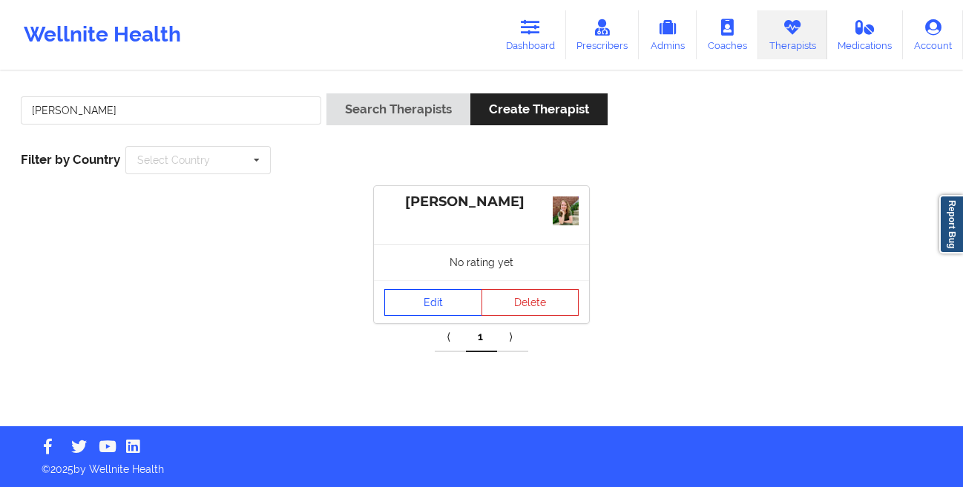
click at [420, 306] on link "Edit" at bounding box center [433, 302] width 98 height 27
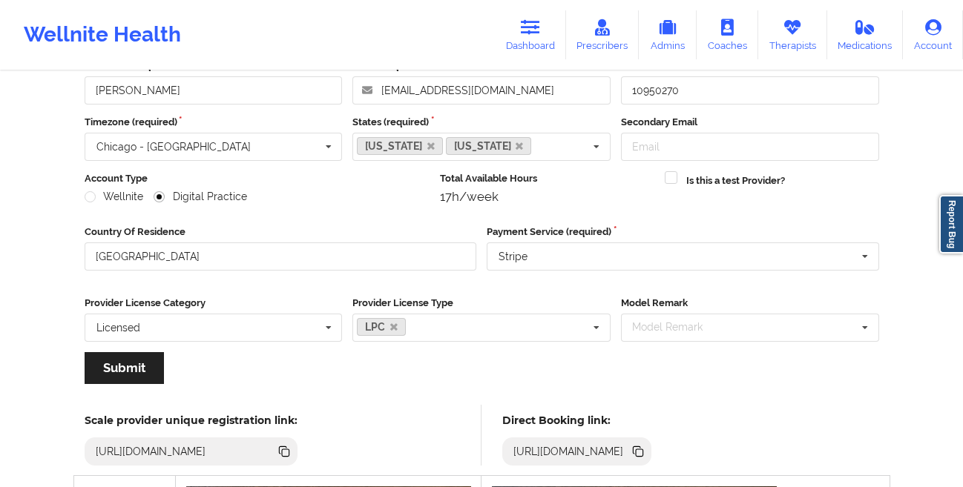
scroll to position [130, 0]
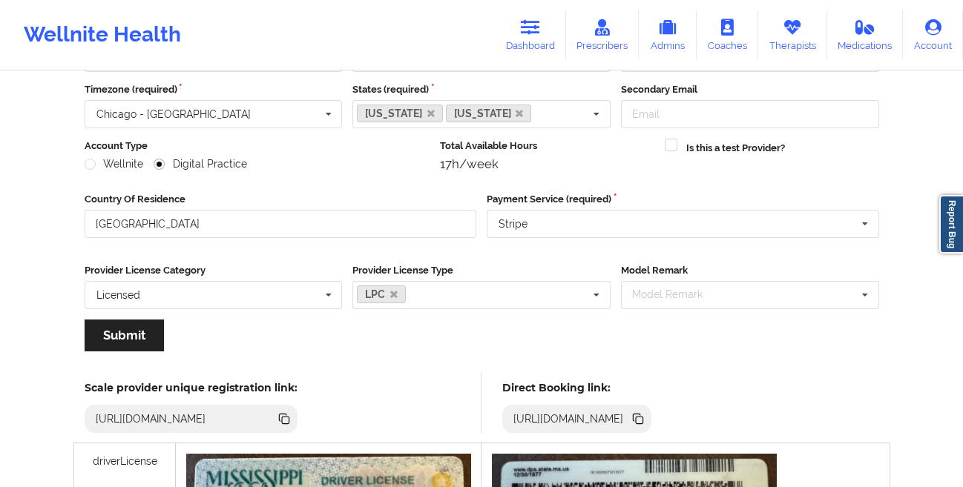
click at [643, 421] on icon at bounding box center [639, 420] width 7 height 7
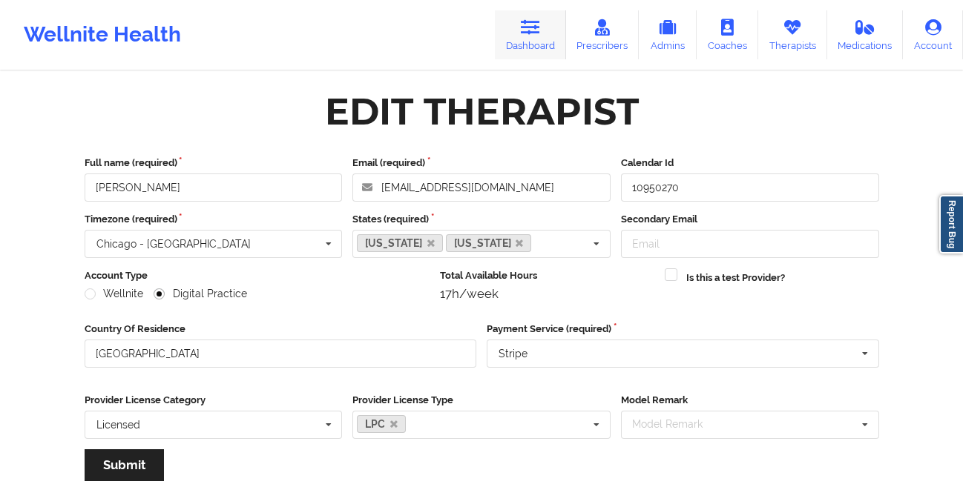
click at [521, 44] on link "Dashboard" at bounding box center [530, 34] width 71 height 49
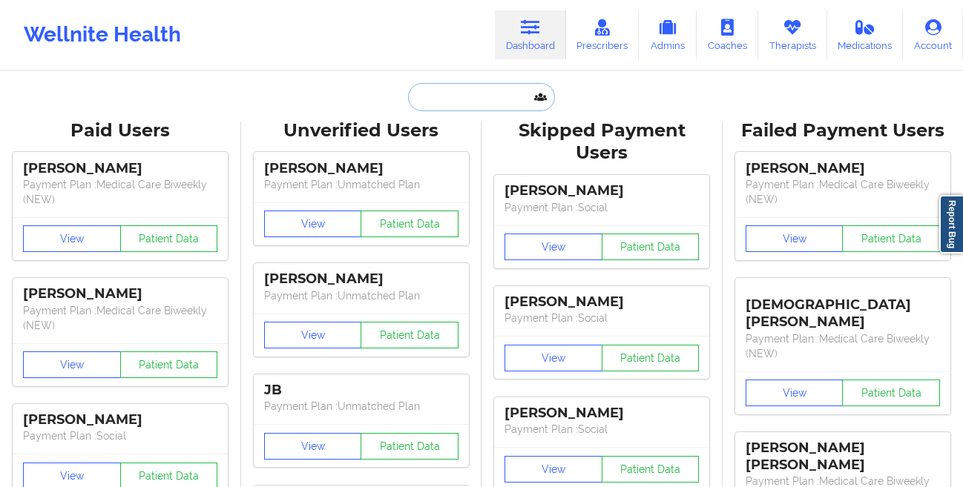
click at [436, 102] on input "text" at bounding box center [481, 97] width 147 height 28
paste input "[PERSON_NAME]"
type input "[PERSON_NAME]"
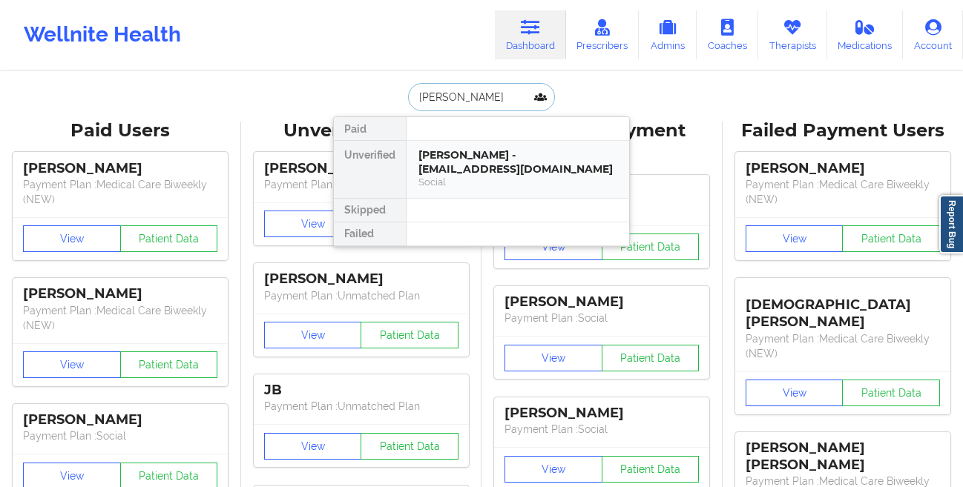
click at [434, 156] on div "[PERSON_NAME] - [EMAIL_ADDRESS][DOMAIN_NAME]" at bounding box center [517, 161] width 199 height 27
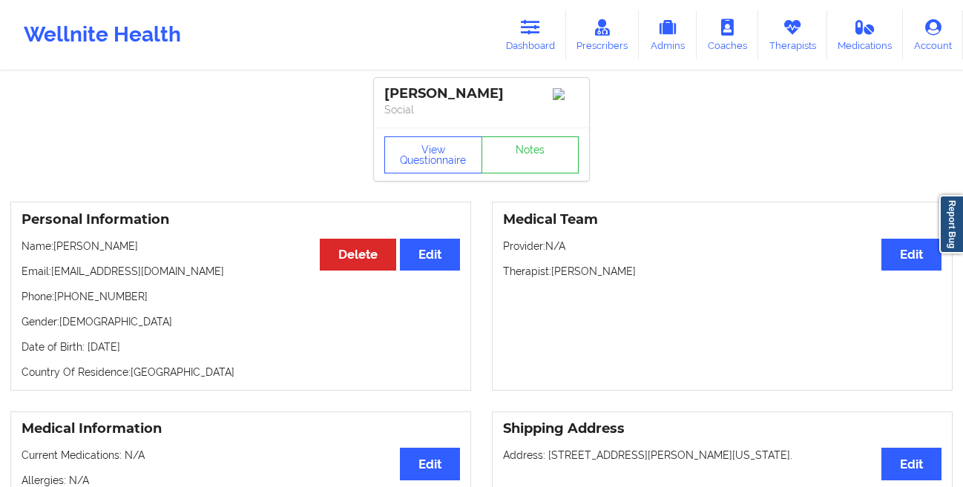
click at [536, 31] on icon at bounding box center [530, 27] width 19 height 16
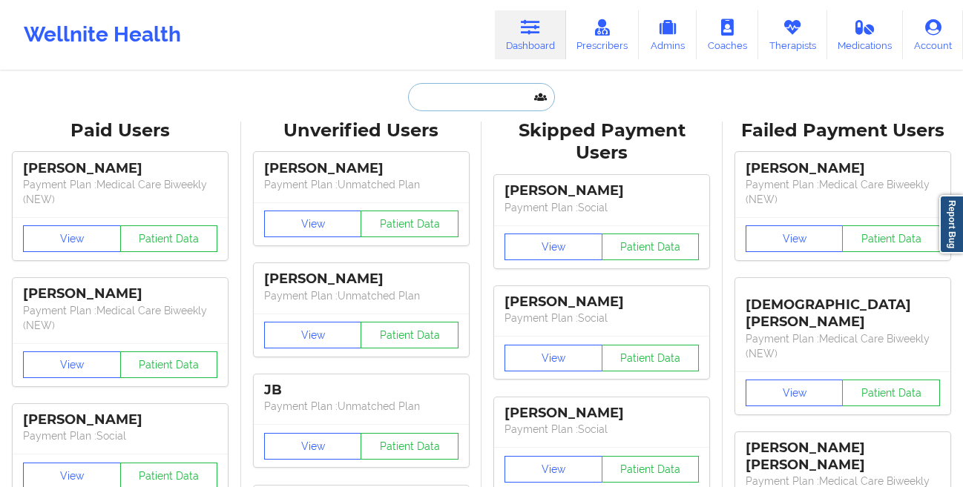
click at [462, 97] on input "text" at bounding box center [481, 97] width 147 height 28
paste input "[PERSON_NAME]"
type input "[PERSON_NAME]"
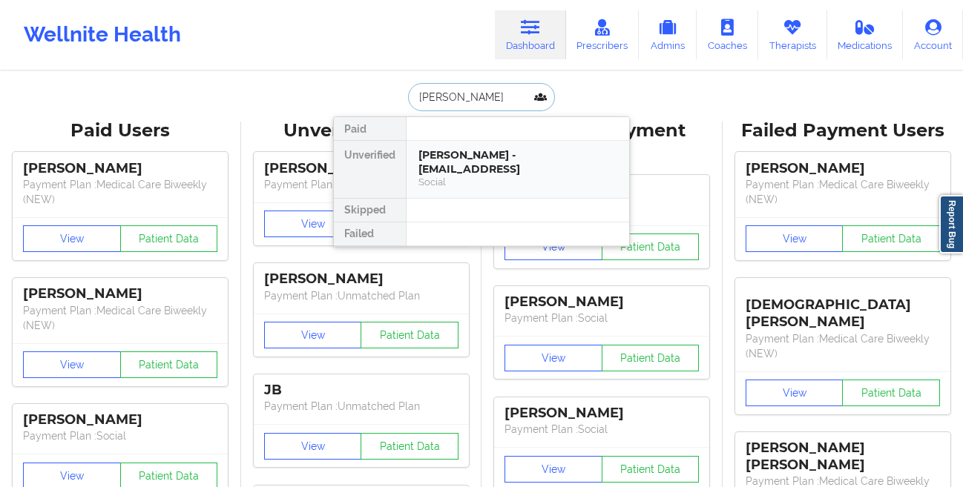
click at [453, 151] on div "[PERSON_NAME] - [EMAIL_ADDRESS]" at bounding box center [517, 161] width 199 height 27
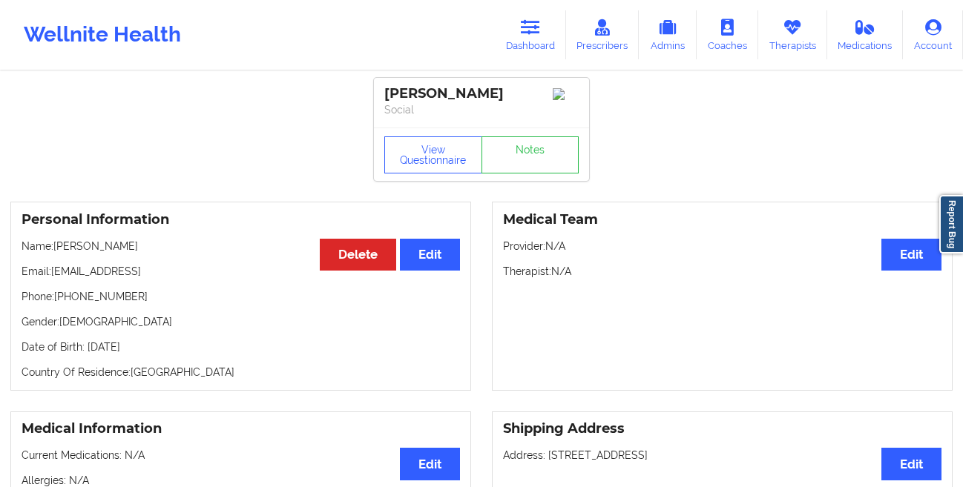
drag, startPoint x: 224, startPoint y: 275, endPoint x: 55, endPoint y: 281, distance: 169.2
click at [55, 279] on p "Email: [EMAIL_ADDRESS]" at bounding box center [241, 271] width 438 height 15
copy p "[EMAIL_ADDRESS]"
click at [423, 161] on button "View Questionnaire" at bounding box center [433, 154] width 98 height 37
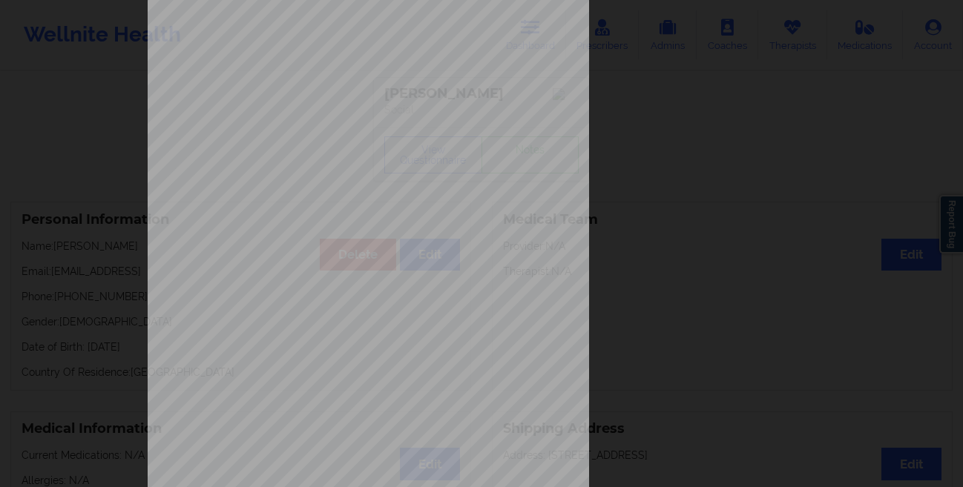
scroll to position [220, 0]
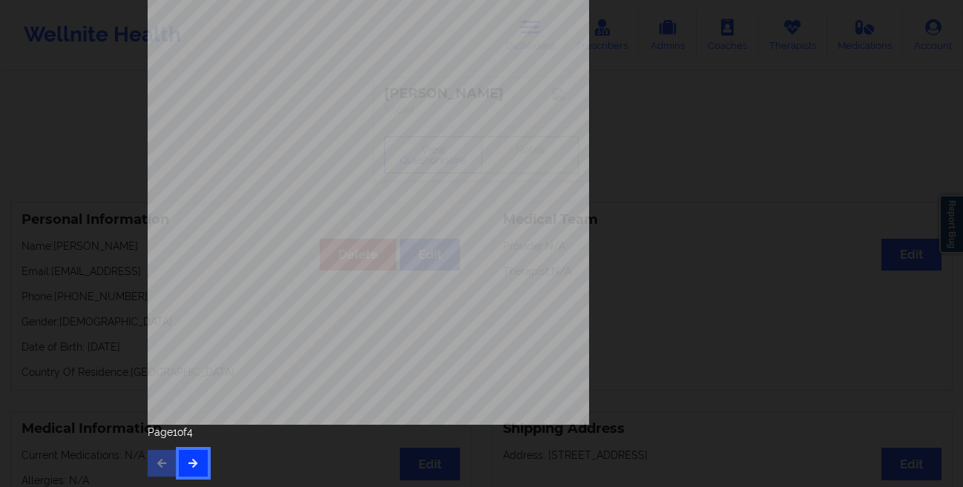
click at [192, 452] on button "button" at bounding box center [193, 463] width 29 height 27
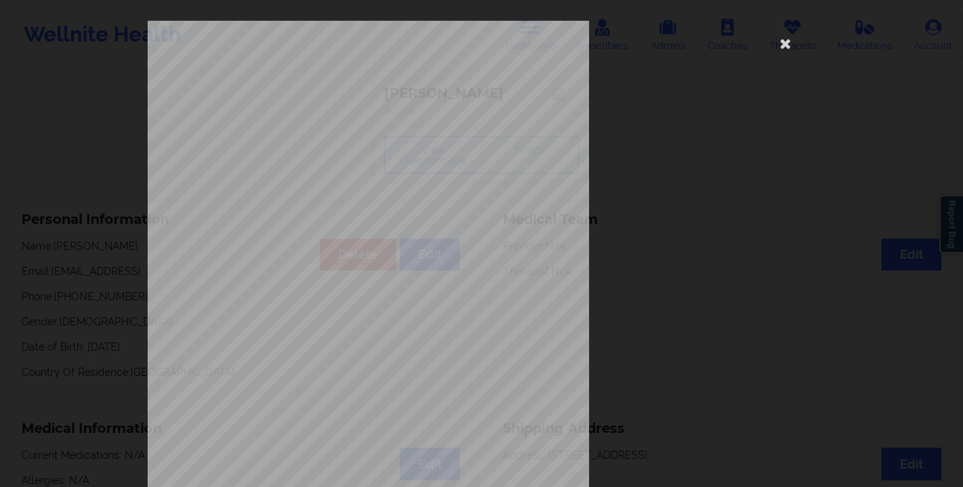
click at [100, 290] on div "commercial Insurance Member ID for patient 72419875901 Insurance company name d…" at bounding box center [481, 243] width 963 height 487
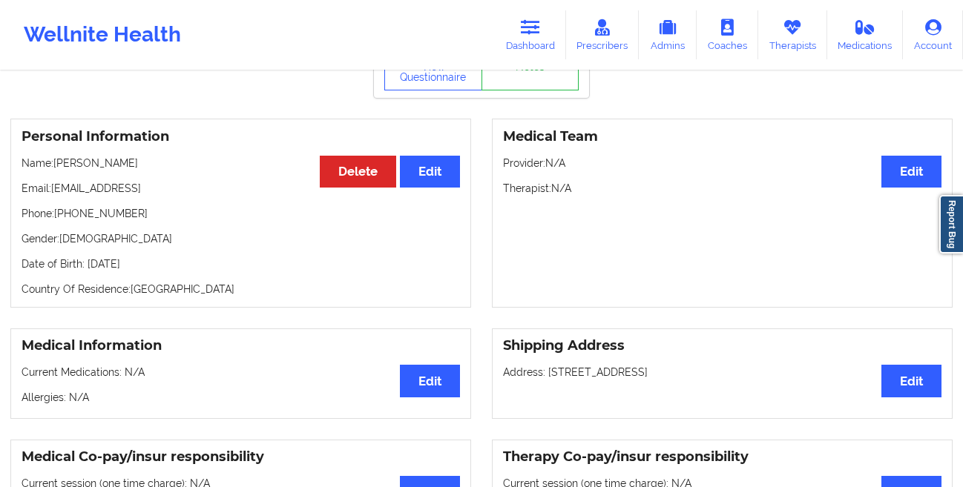
scroll to position [82, 0]
drag, startPoint x: 185, startPoint y: 269, endPoint x: 86, endPoint y: 271, distance: 99.4
click at [86, 271] on p "Date of Birth: [DEMOGRAPHIC_DATA]" at bounding box center [241, 264] width 438 height 15
copy p "[DATE]"
click at [543, 31] on link "Dashboard" at bounding box center [530, 34] width 71 height 49
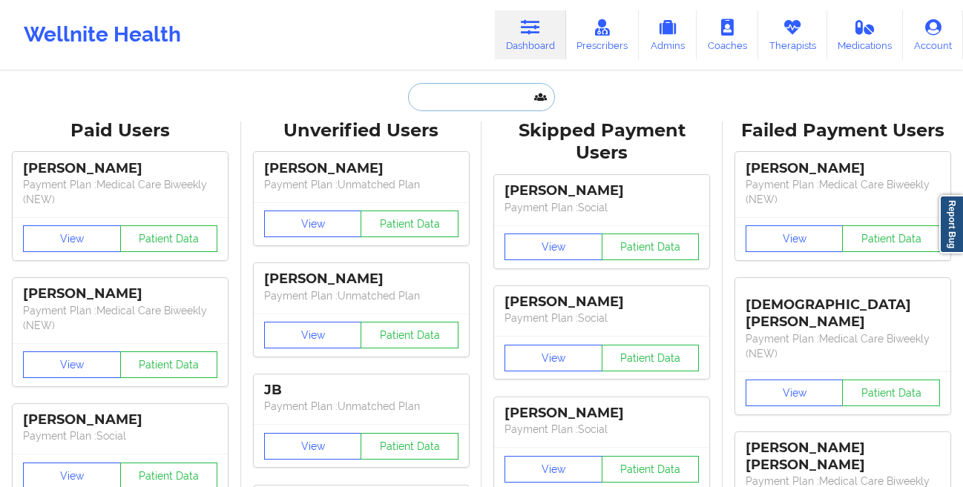
click at [442, 99] on input "text" at bounding box center [481, 97] width 147 height 28
paste input "[PERSON_NAME][EMAIL_ADDRESS][DOMAIN_NAME]"
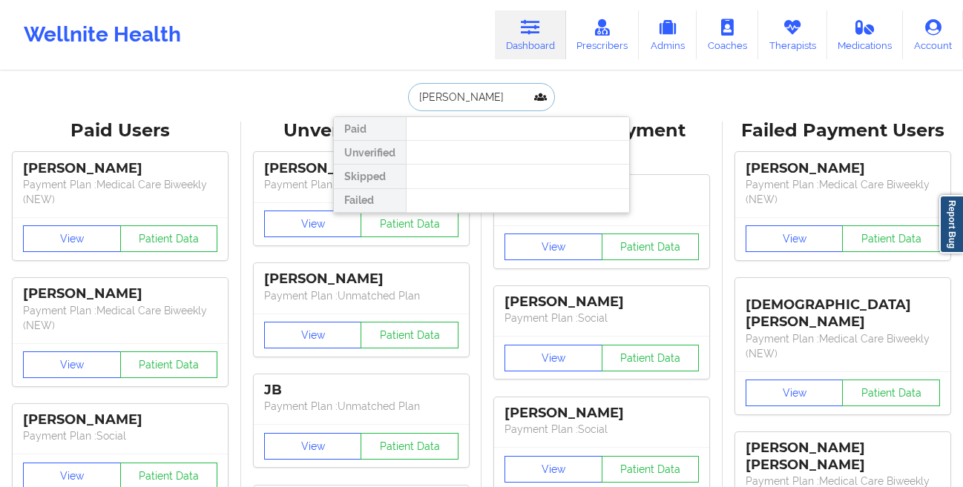
type input "[PERSON_NAME]"
